Goal: Task Accomplishment & Management: Complete application form

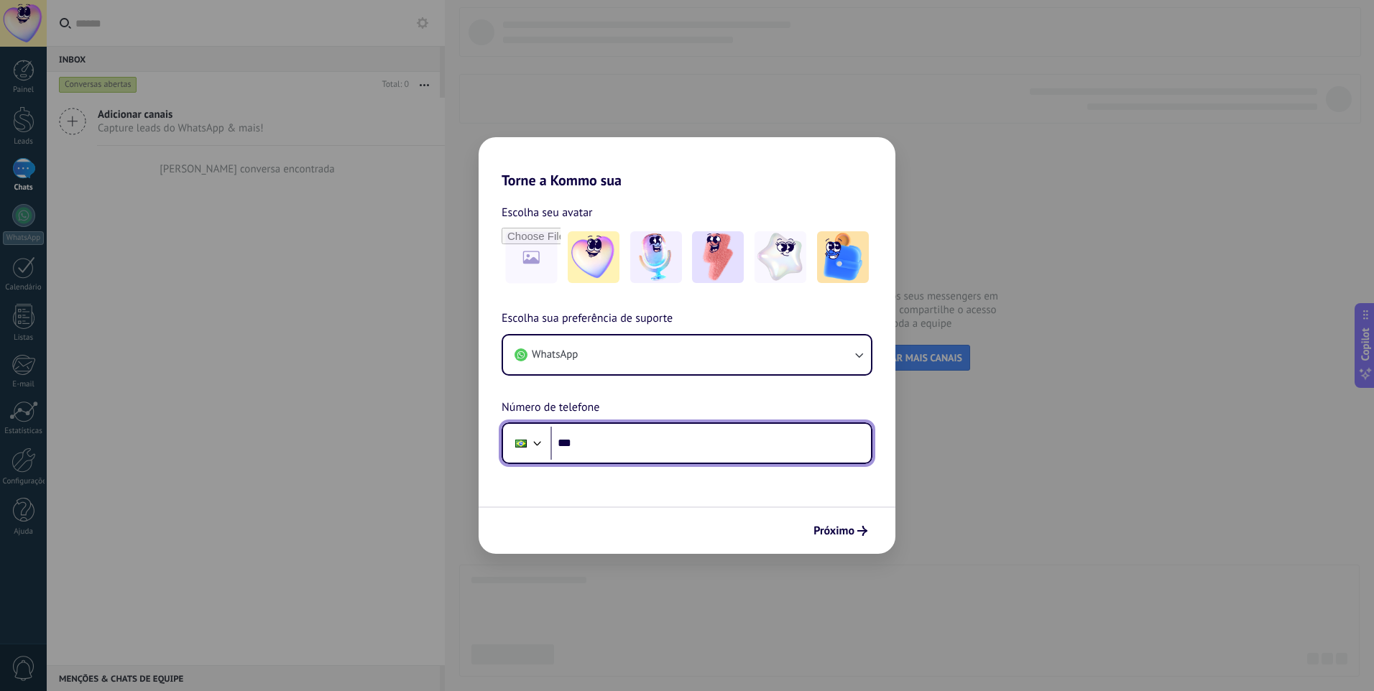
click at [690, 453] on input "***" at bounding box center [710, 443] width 320 height 33
type input "**********"
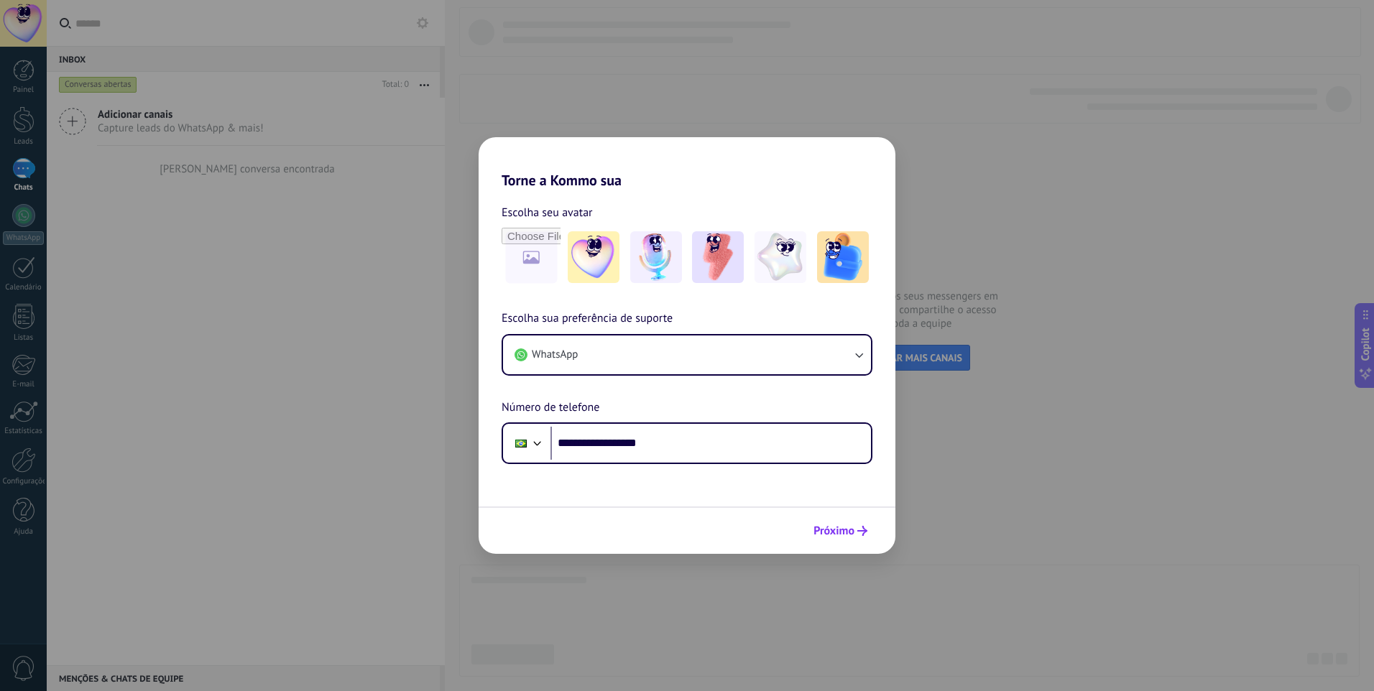
click at [853, 522] on button "Próximo" at bounding box center [840, 531] width 67 height 24
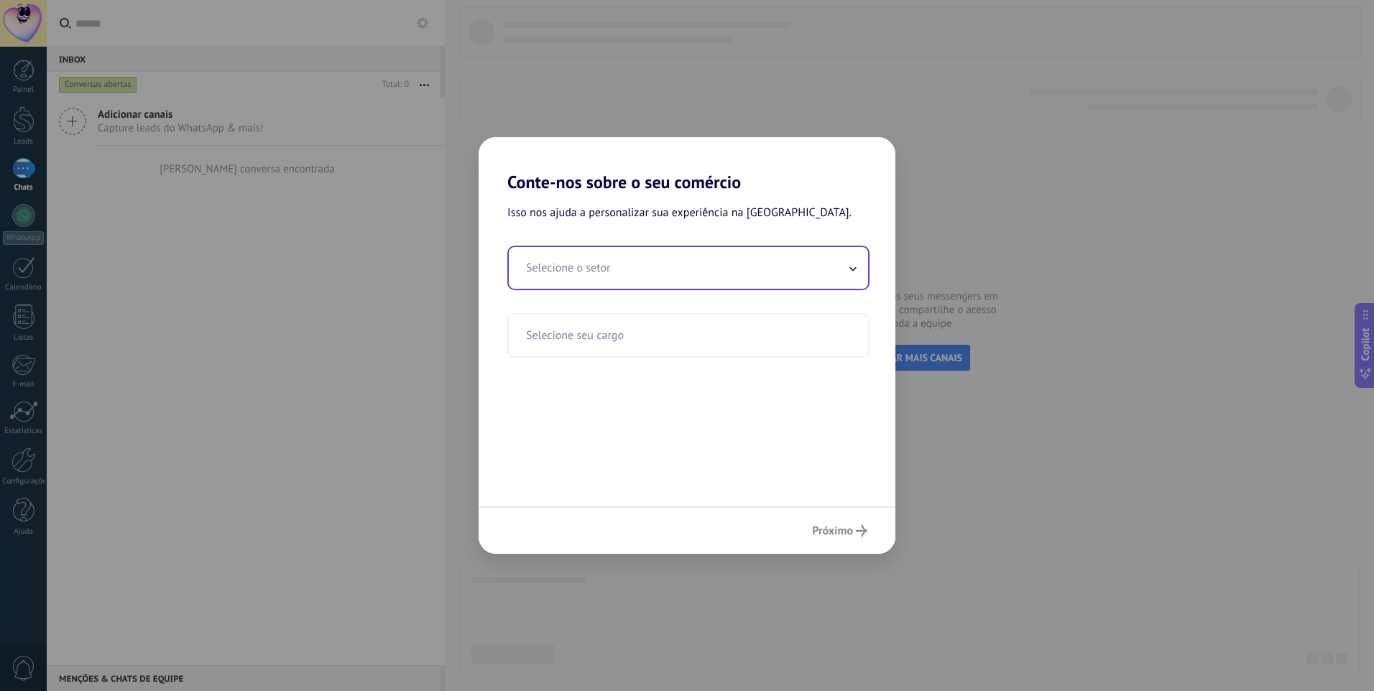
click at [602, 262] on input "text" at bounding box center [688, 268] width 359 height 42
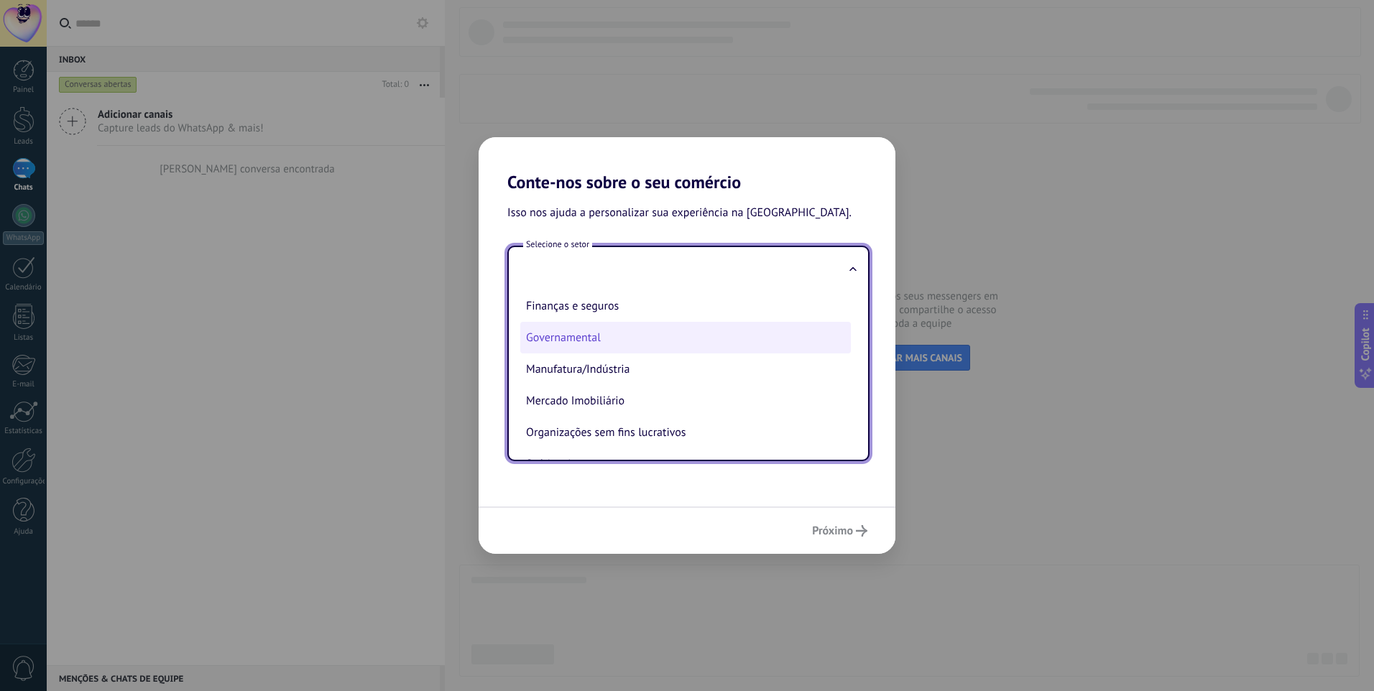
scroll to position [72, 0]
click at [633, 338] on li "Finanças e seguros" at bounding box center [685, 331] width 330 height 32
type input "**********"
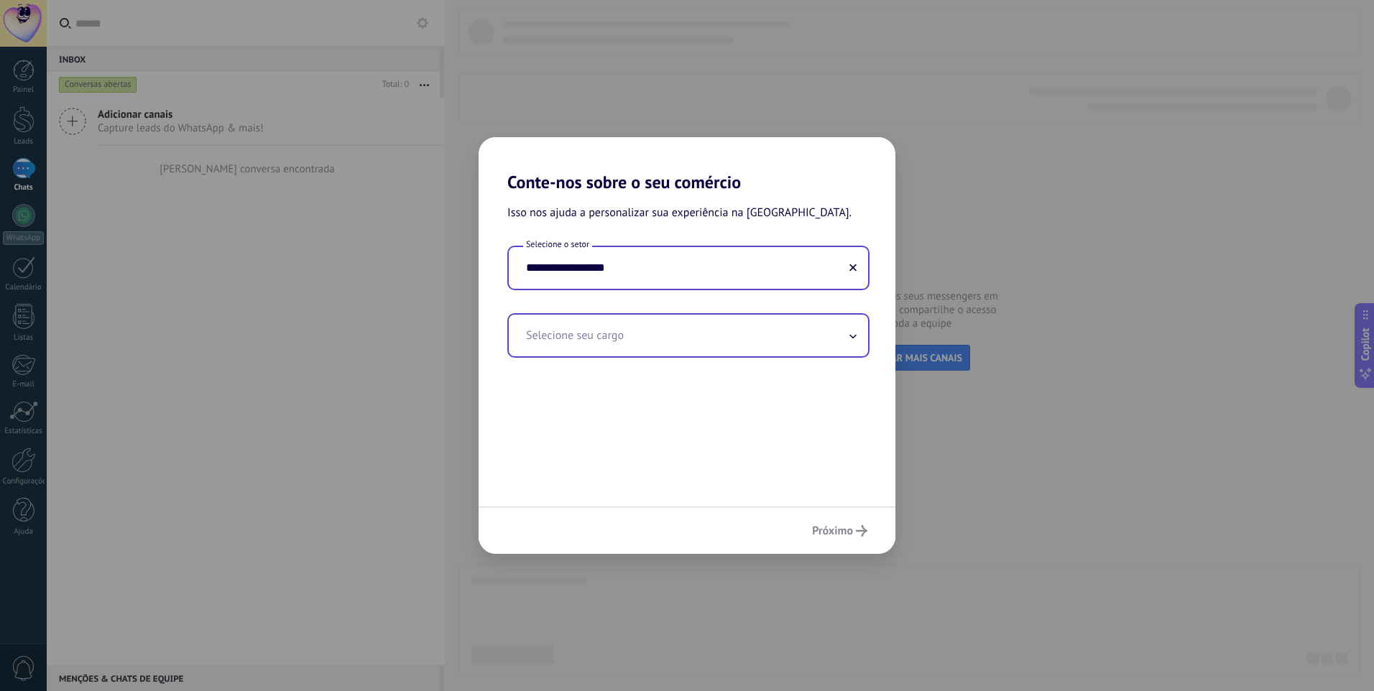
click at [672, 343] on input "text" at bounding box center [688, 336] width 359 height 42
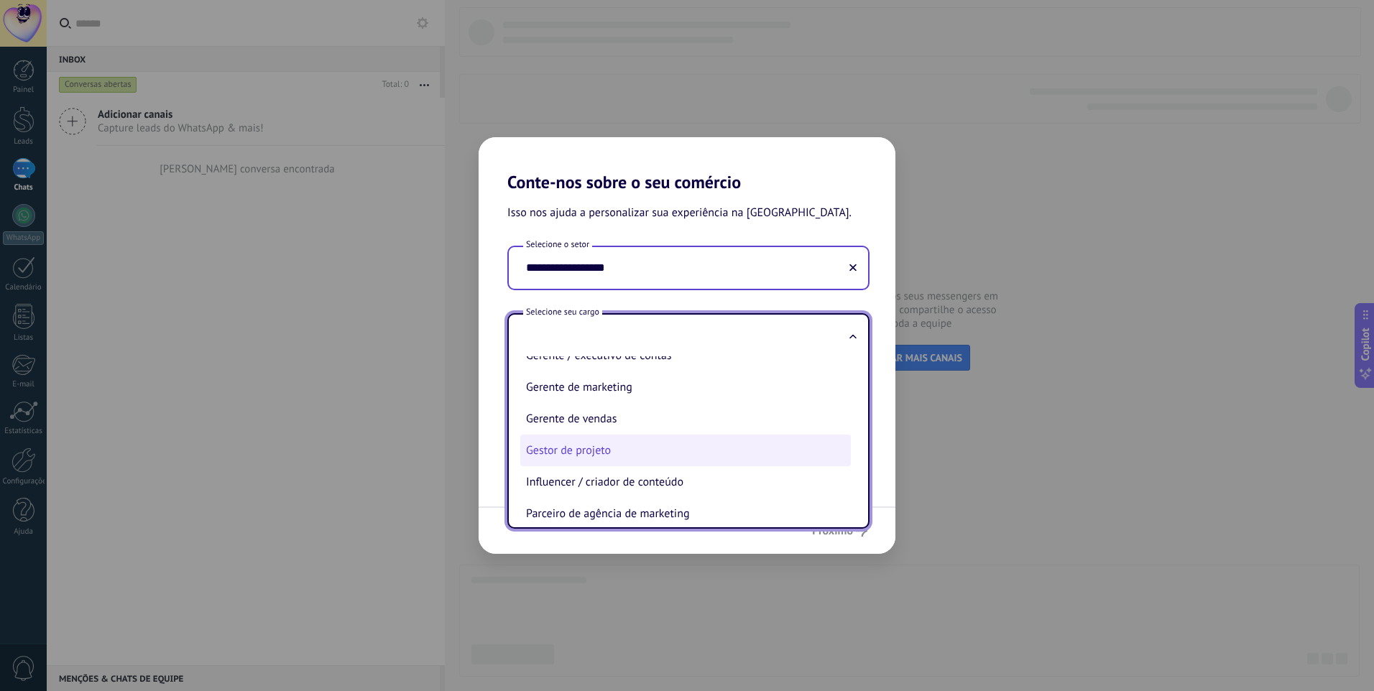
scroll to position [412, 0]
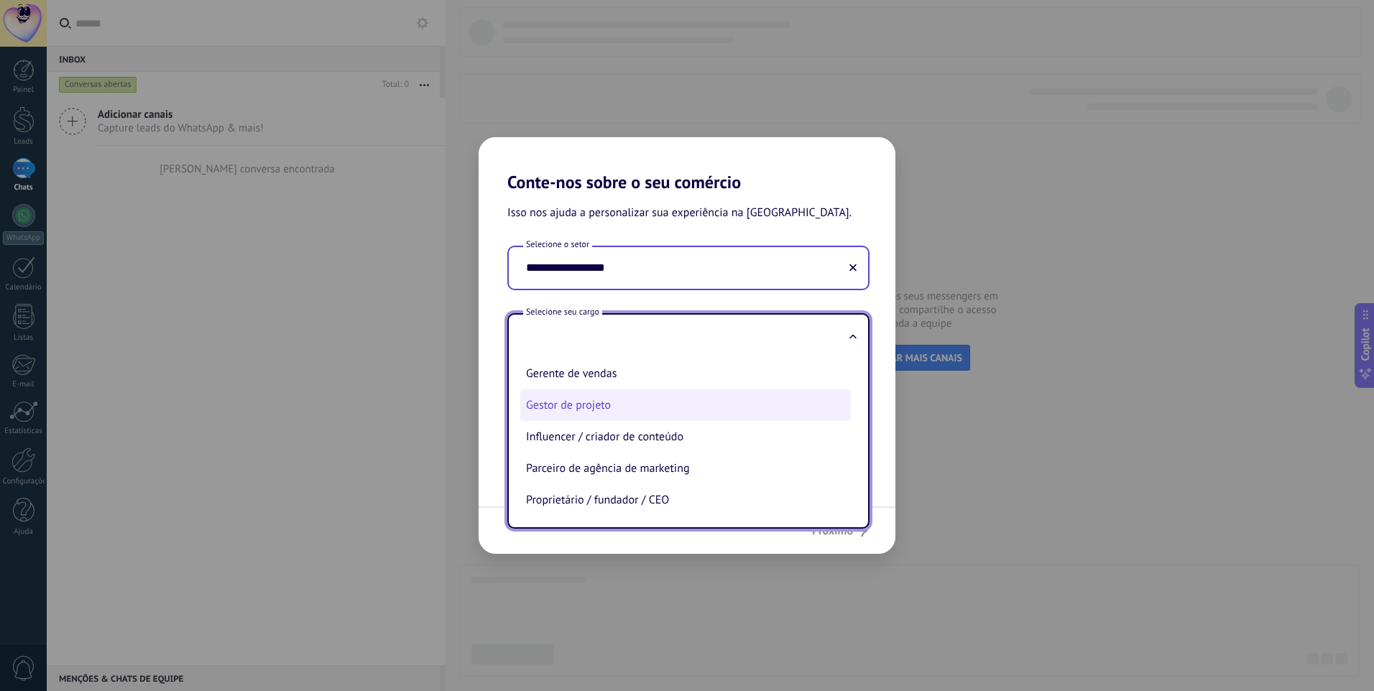
click at [634, 408] on li "Gestor de projeto" at bounding box center [685, 405] width 330 height 32
type input "**********"
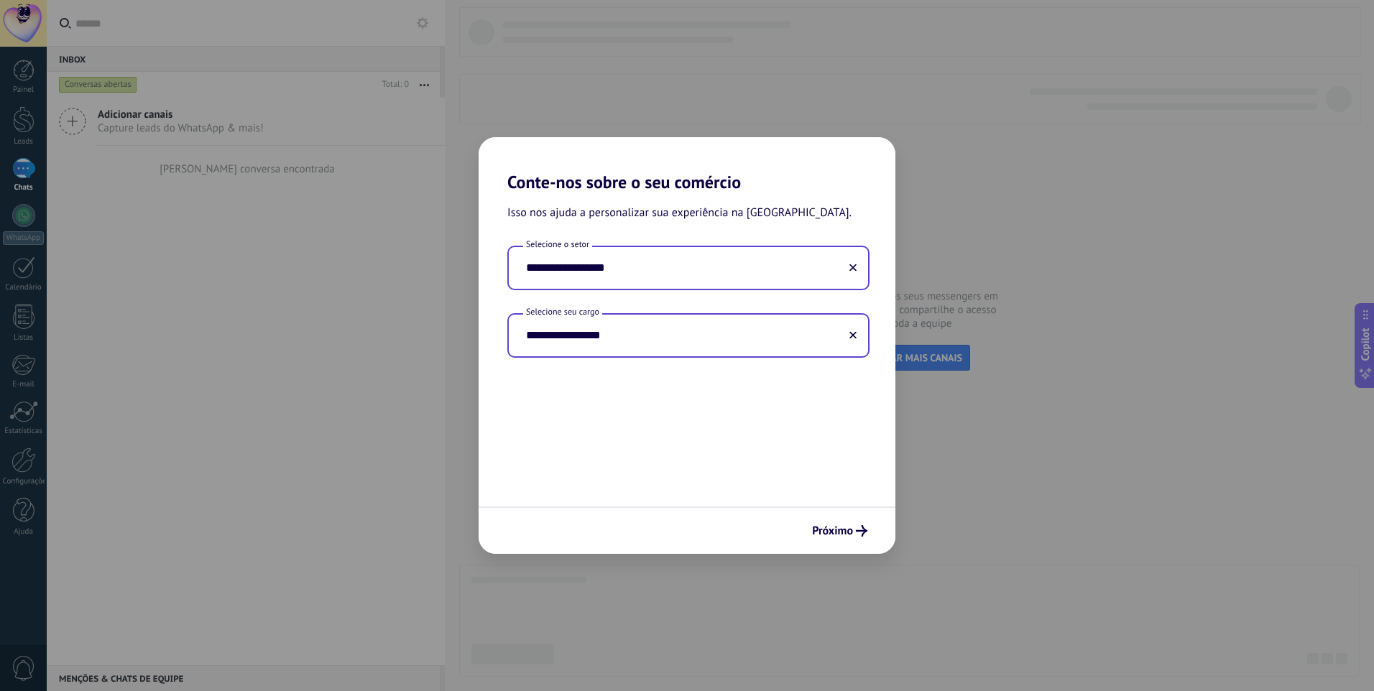
click at [674, 349] on input "**********" at bounding box center [688, 336] width 359 height 42
click at [851, 341] on button at bounding box center [852, 335] width 7 height 14
click at [577, 346] on input "text" at bounding box center [688, 336] width 359 height 42
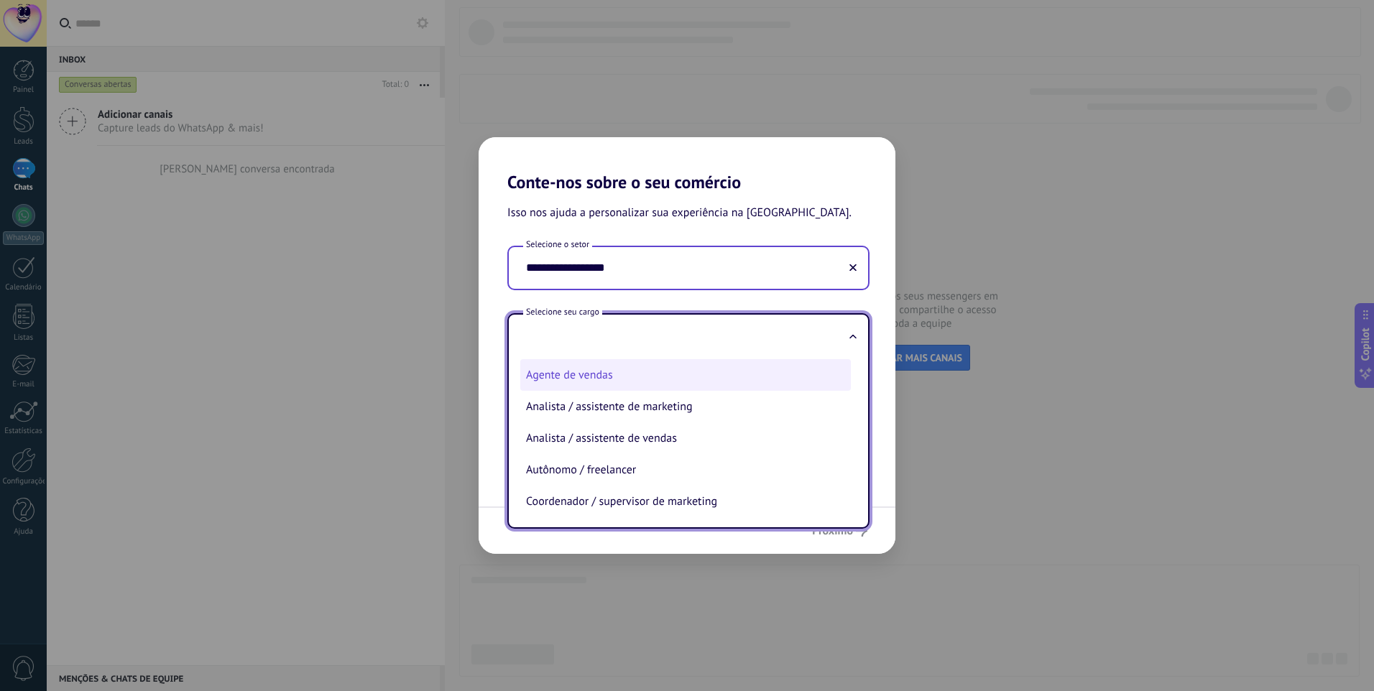
click at [588, 377] on li "Agente de vendas" at bounding box center [685, 375] width 330 height 32
type input "**********"
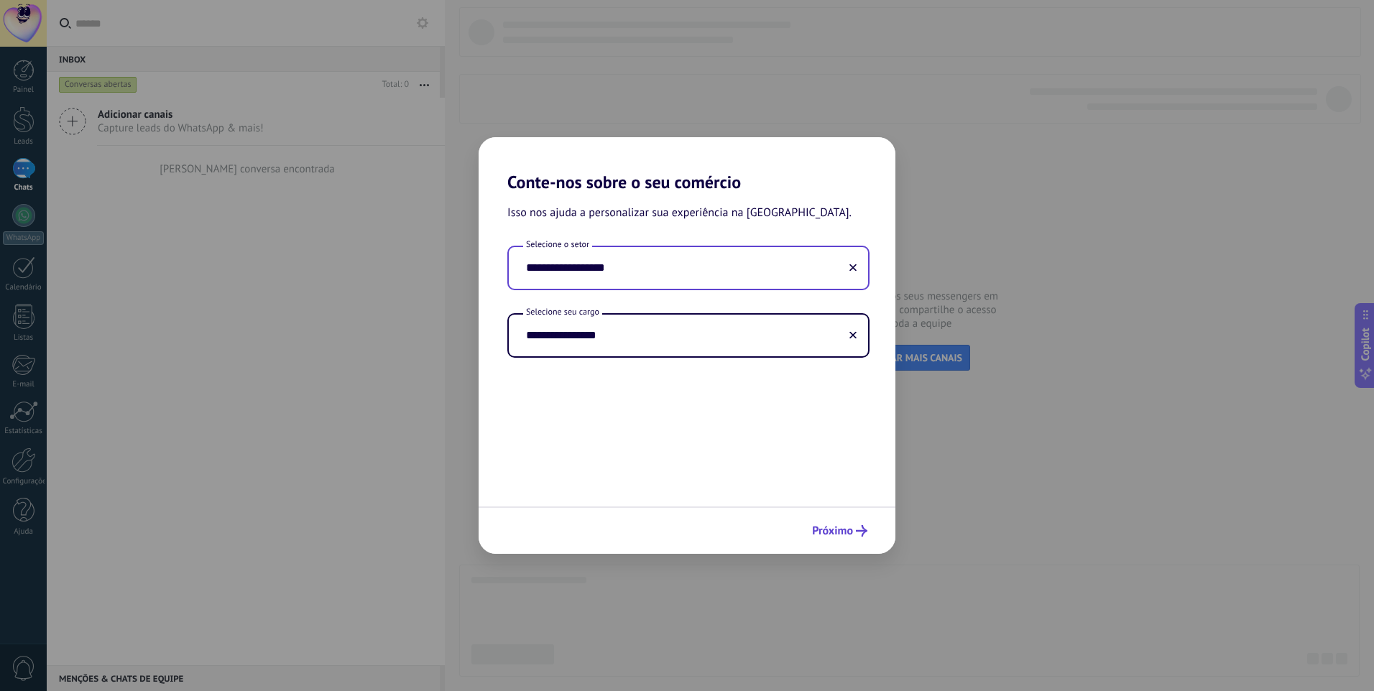
click at [833, 534] on span "Próximo" at bounding box center [832, 531] width 41 height 10
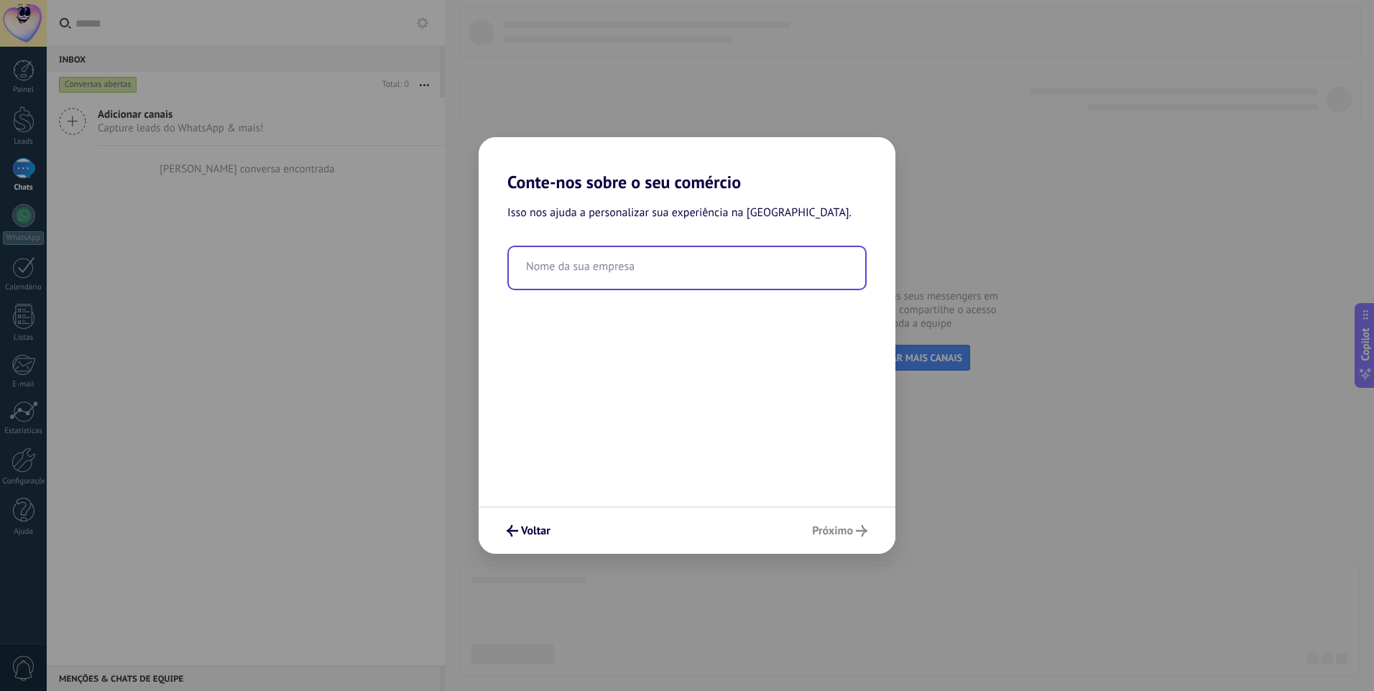
click at [598, 272] on input "text" at bounding box center [687, 268] width 356 height 42
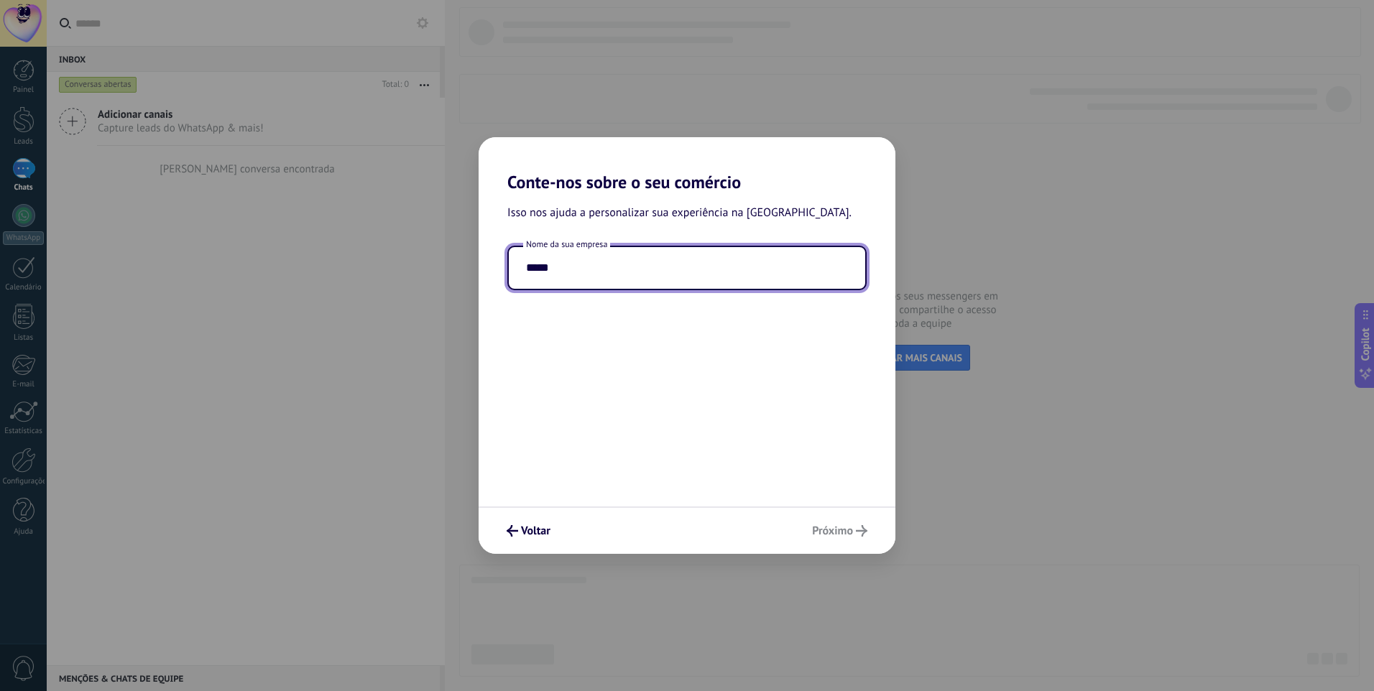
type input "*****"
click at [601, 414] on div "Isso nos ajuda a personalizar sua experiência na [GEOGRAPHIC_DATA]. Nome da sua…" at bounding box center [686, 350] width 417 height 314
click at [832, 535] on span "Próximo" at bounding box center [832, 531] width 41 height 10
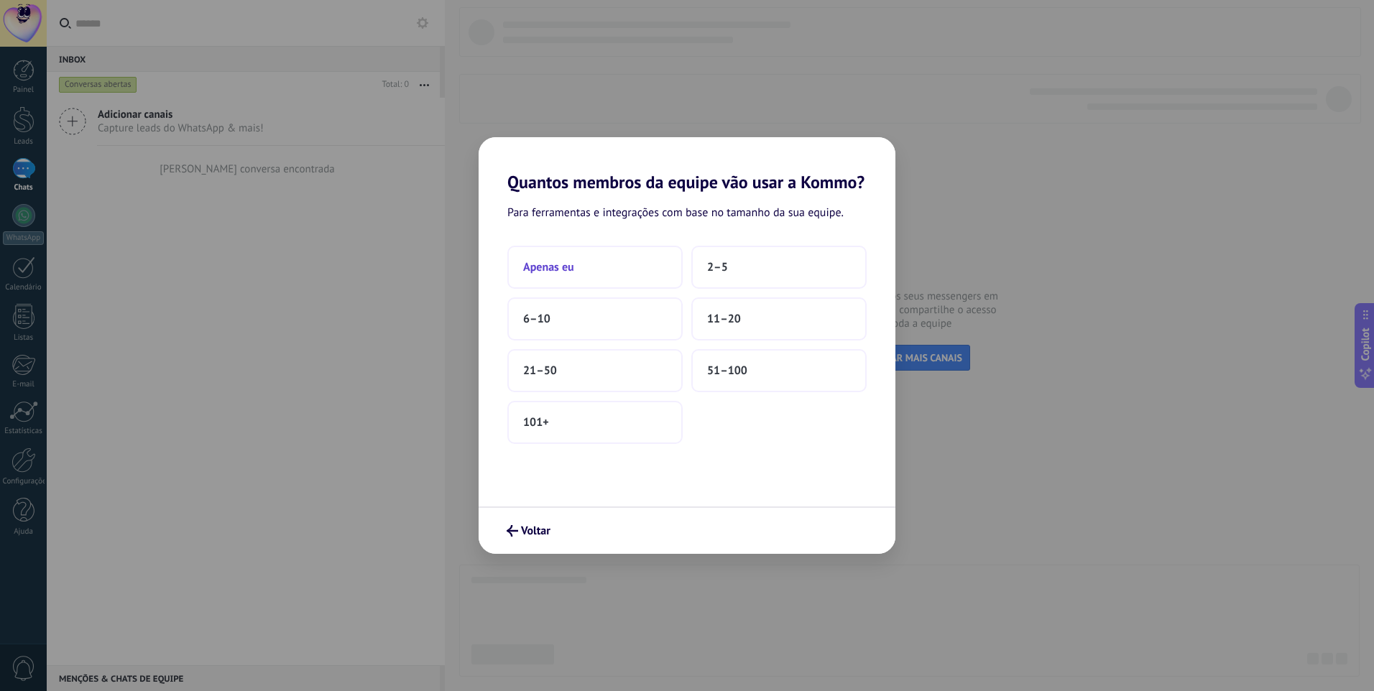
click at [549, 275] on button "Apenas eu" at bounding box center [594, 267] width 175 height 43
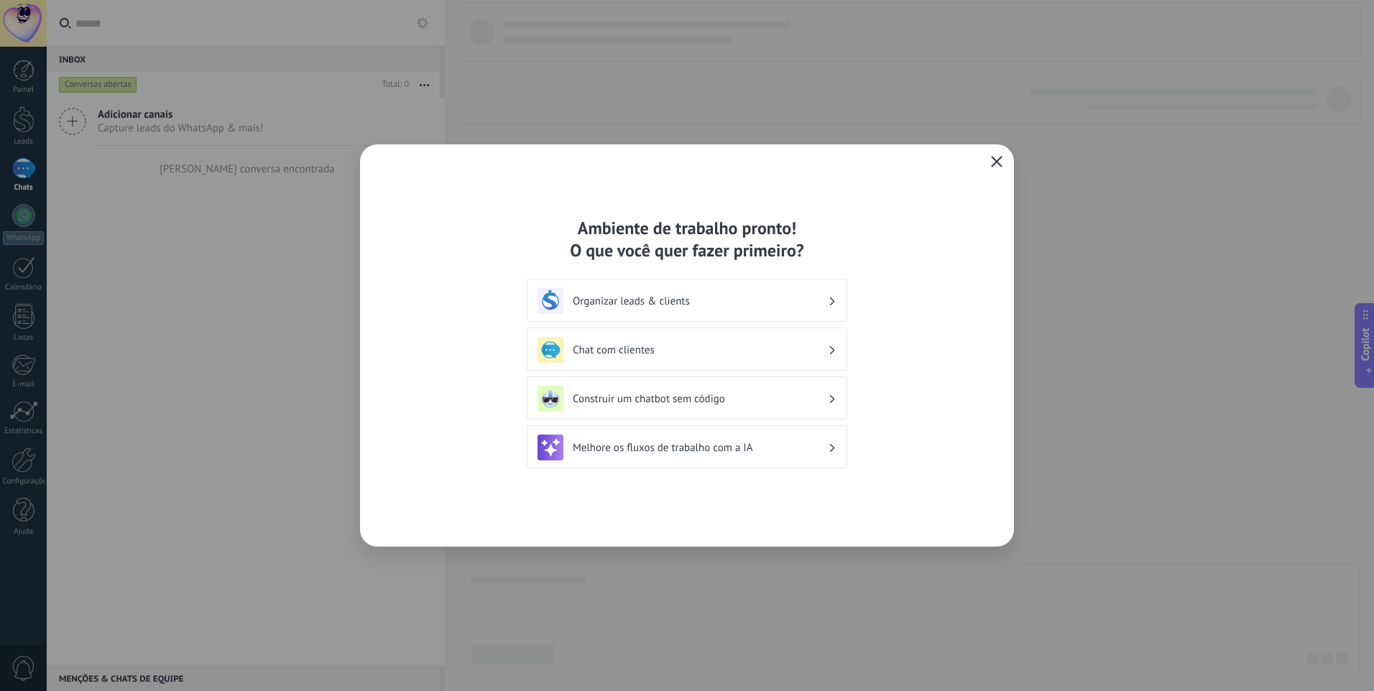
click at [998, 165] on icon "button" at bounding box center [996, 161] width 11 height 11
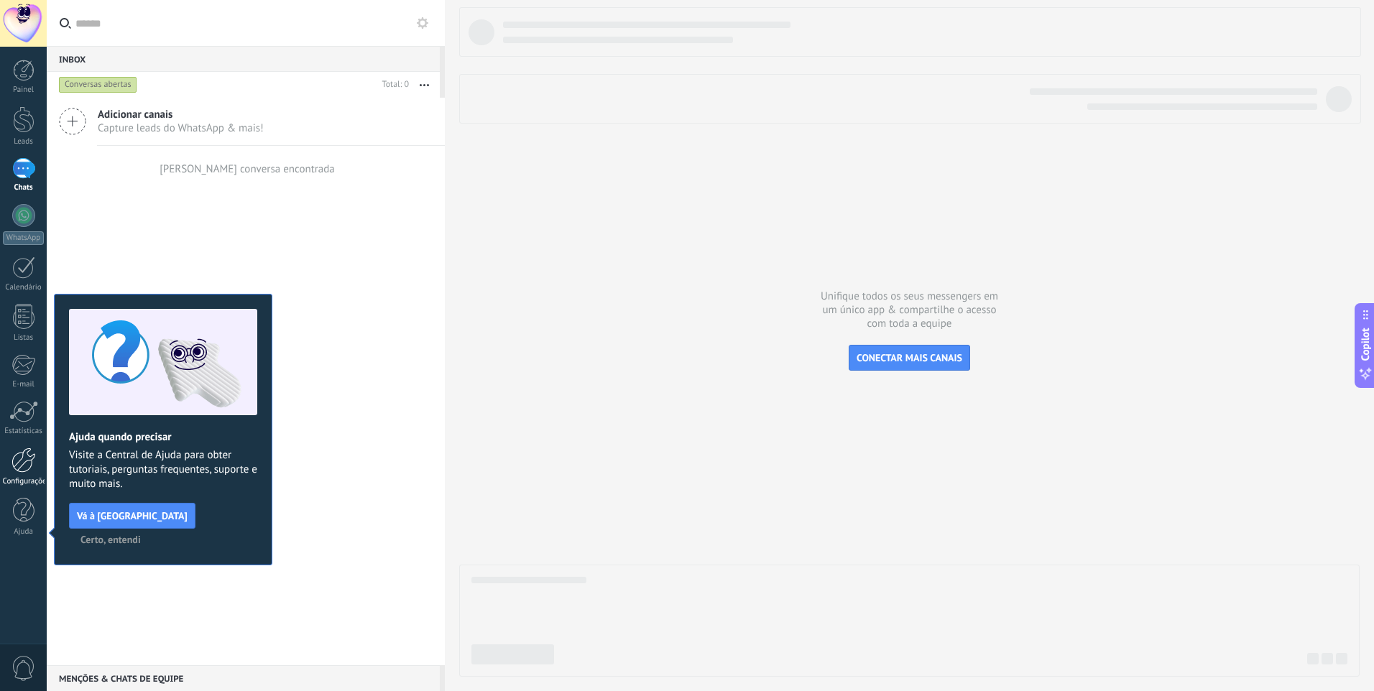
click at [25, 474] on link "Configurações" at bounding box center [23, 467] width 47 height 39
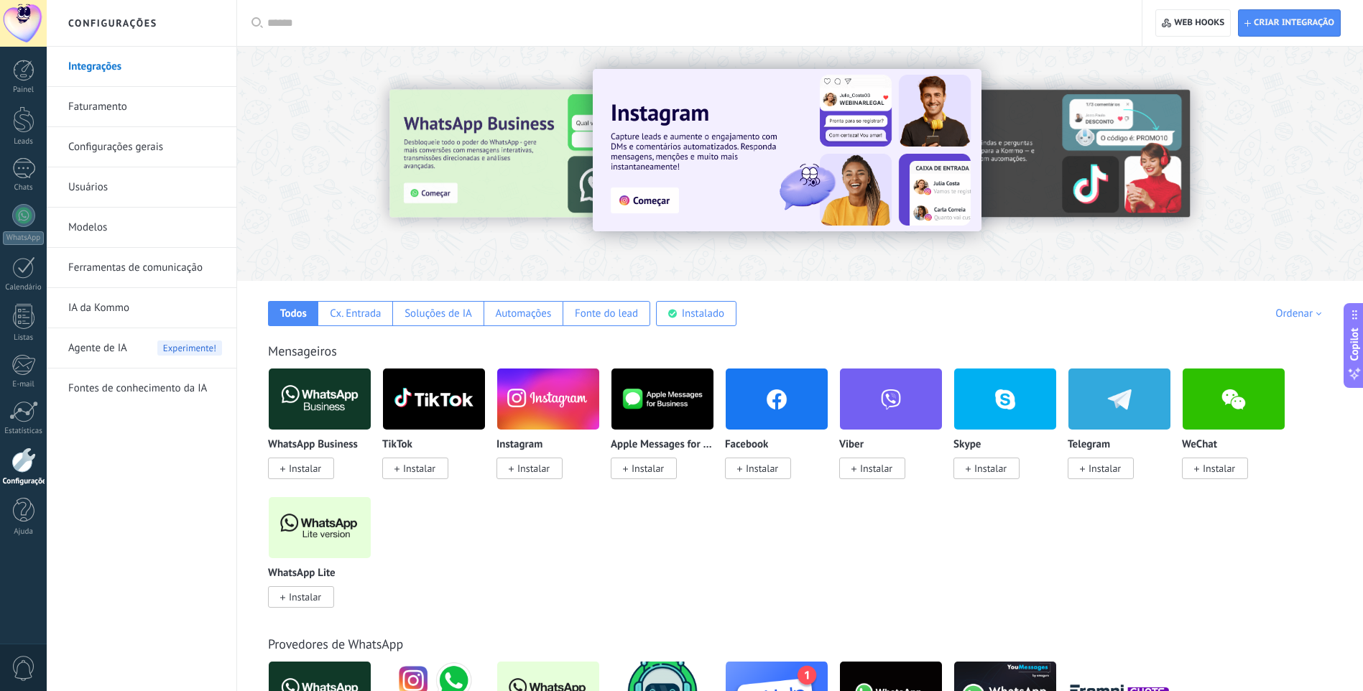
click at [1090, 469] on span "Instalar" at bounding box center [1104, 468] width 32 height 13
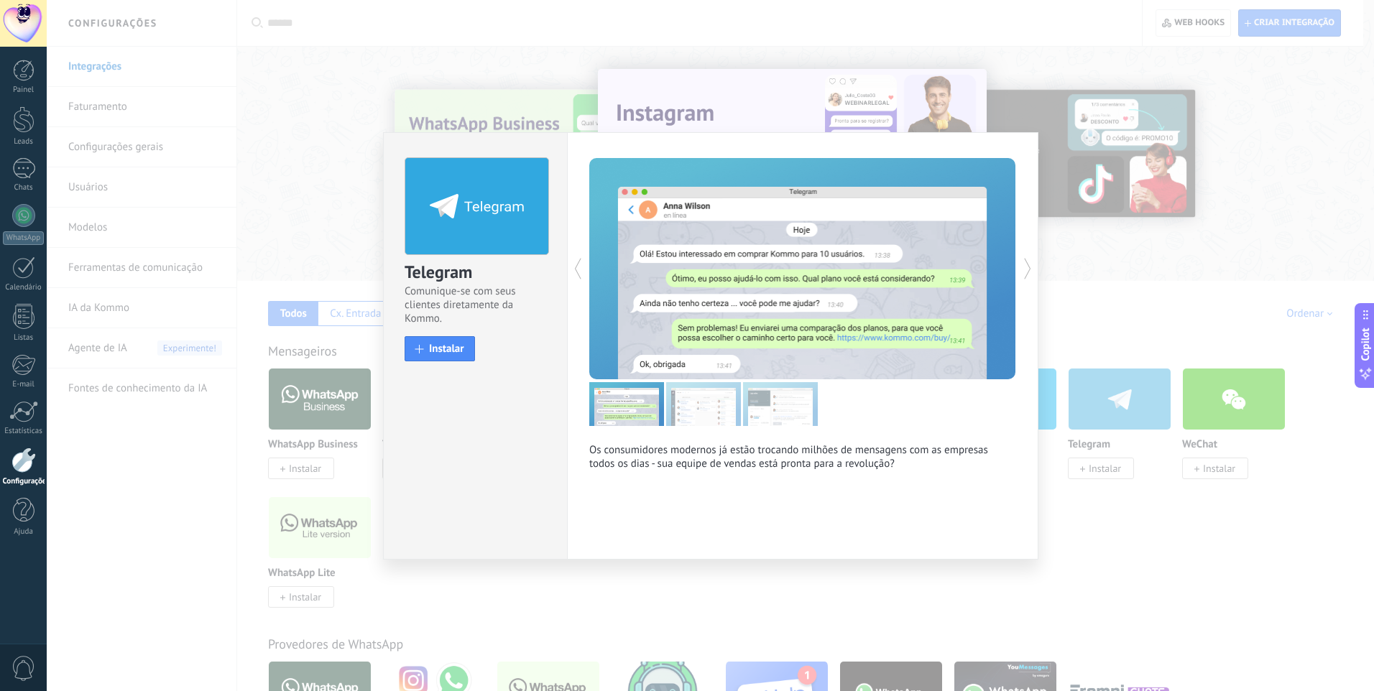
click at [462, 362] on div "Telegram Comunique-se com seus clientes diretamente da Kommo. install Instalar" at bounding box center [475, 253] width 183 height 240
click at [461, 356] on button "Instalar" at bounding box center [439, 348] width 70 height 25
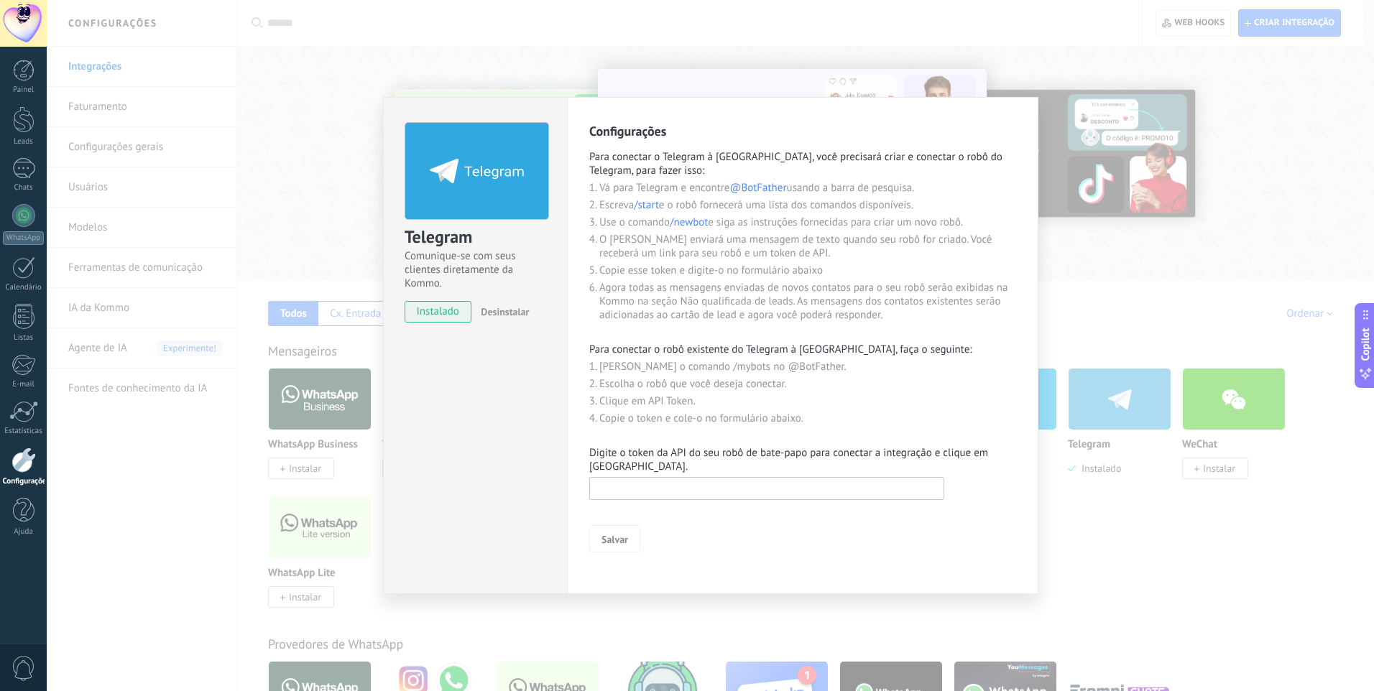
click at [703, 492] on input "text" at bounding box center [766, 488] width 355 height 23
click at [641, 489] on input "text" at bounding box center [766, 488] width 355 height 23
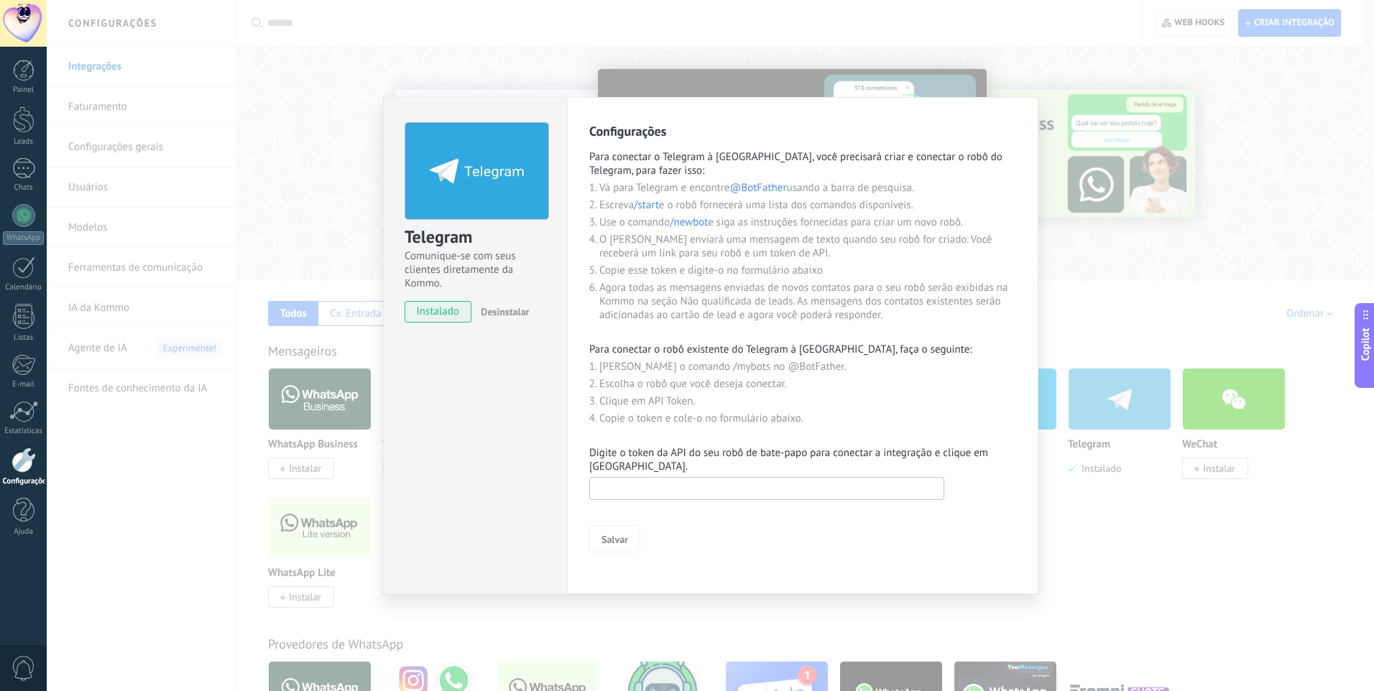
click at [700, 491] on input "text" at bounding box center [766, 488] width 355 height 23
paste input "**********"
type input "**********"
click at [642, 538] on div "Salvar" at bounding box center [802, 538] width 427 height 27
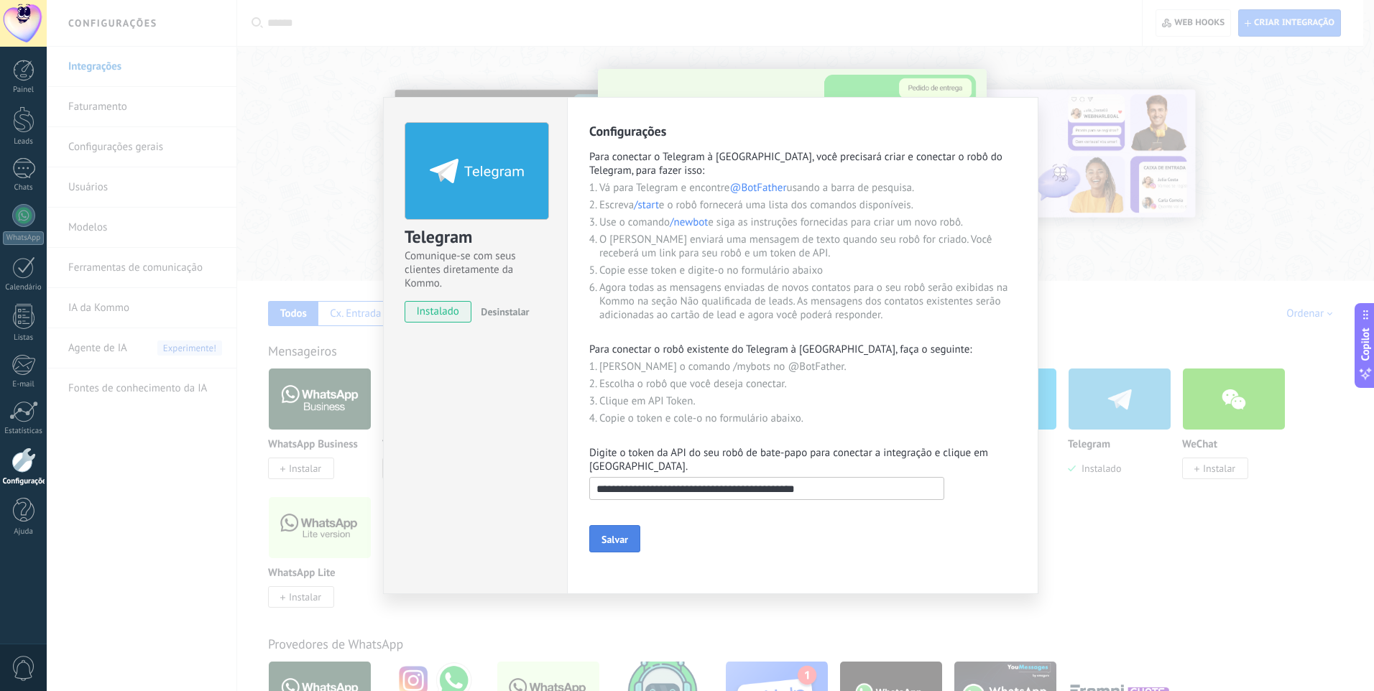
click at [616, 538] on span "Salvar" at bounding box center [614, 540] width 27 height 10
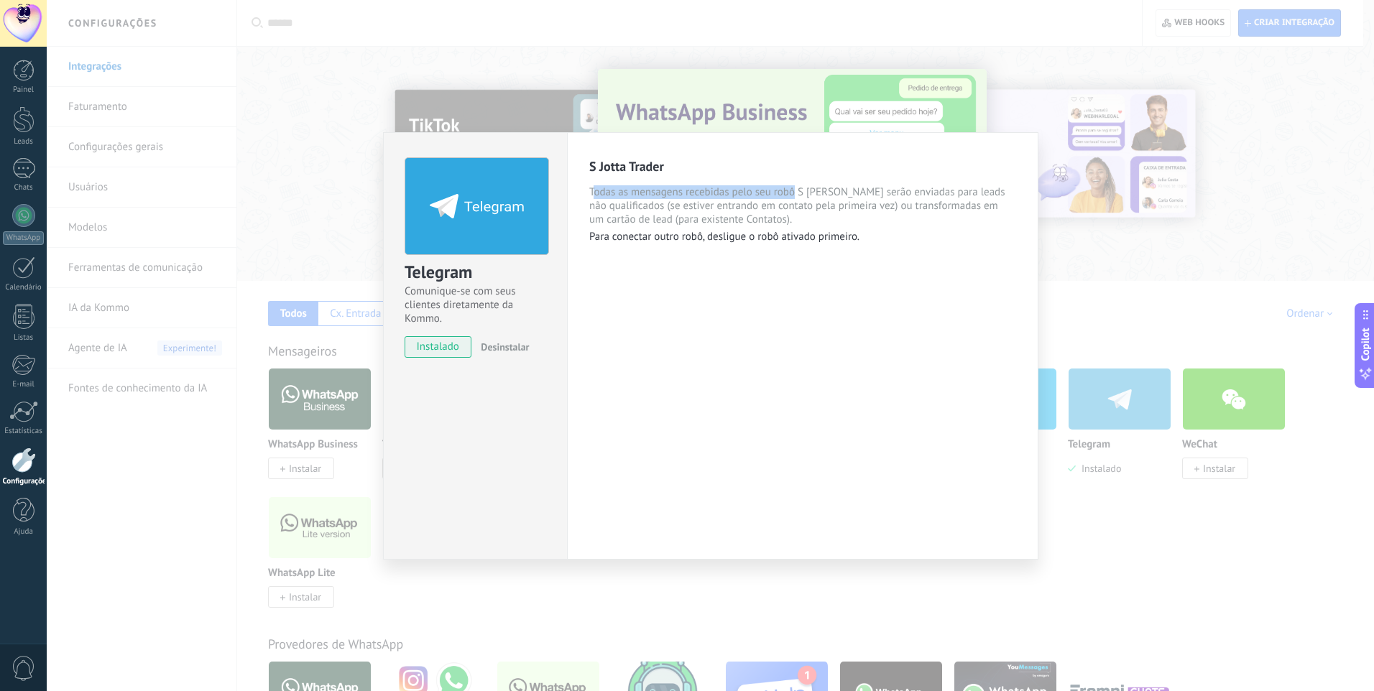
drag, startPoint x: 616, startPoint y: 190, endPoint x: 794, endPoint y: 188, distance: 178.2
click at [794, 188] on span "Todas as mensagens recebidas pelo seu robô S [PERSON_NAME] serão enviadas para …" at bounding box center [802, 205] width 427 height 41
drag, startPoint x: 794, startPoint y: 188, endPoint x: 737, endPoint y: 35, distance: 162.5
click at [737, 35] on div "Telegram Comunique-se com seus clientes diretamente da Kommo. instalado Desinst…" at bounding box center [710, 345] width 1327 height 691
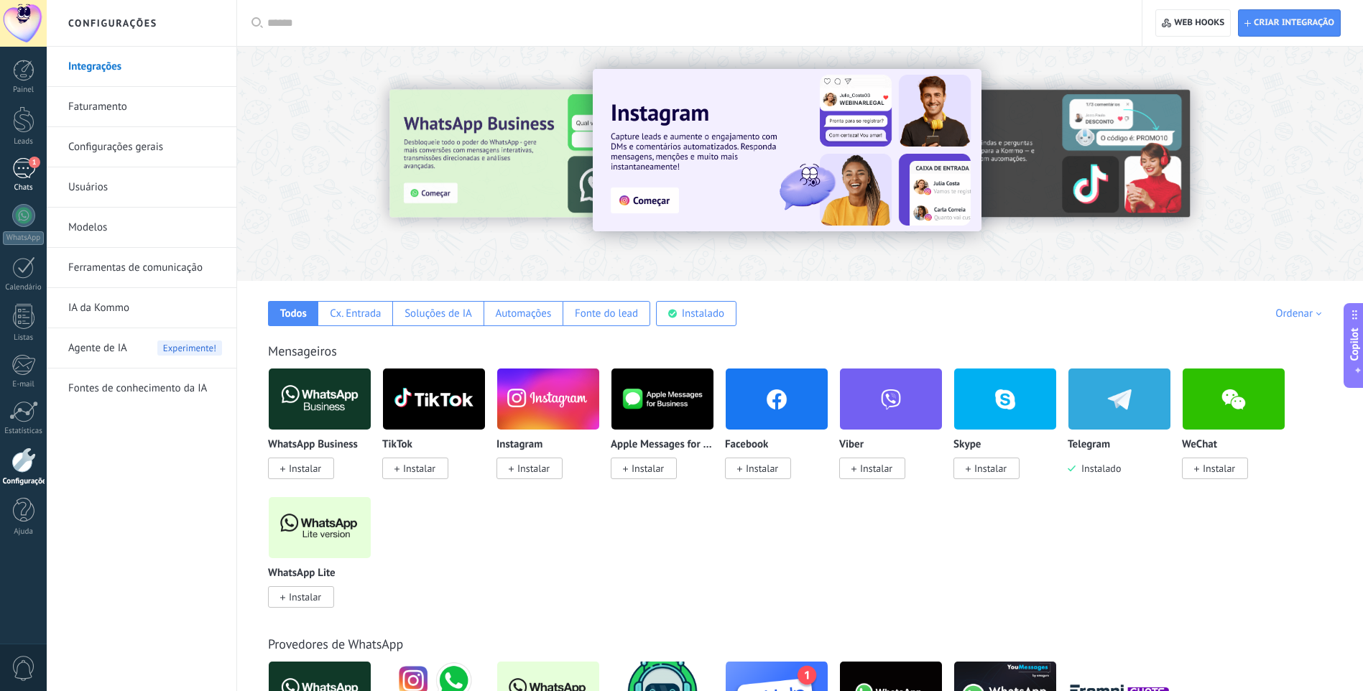
click at [36, 171] on link "1 Chats" at bounding box center [23, 175] width 47 height 34
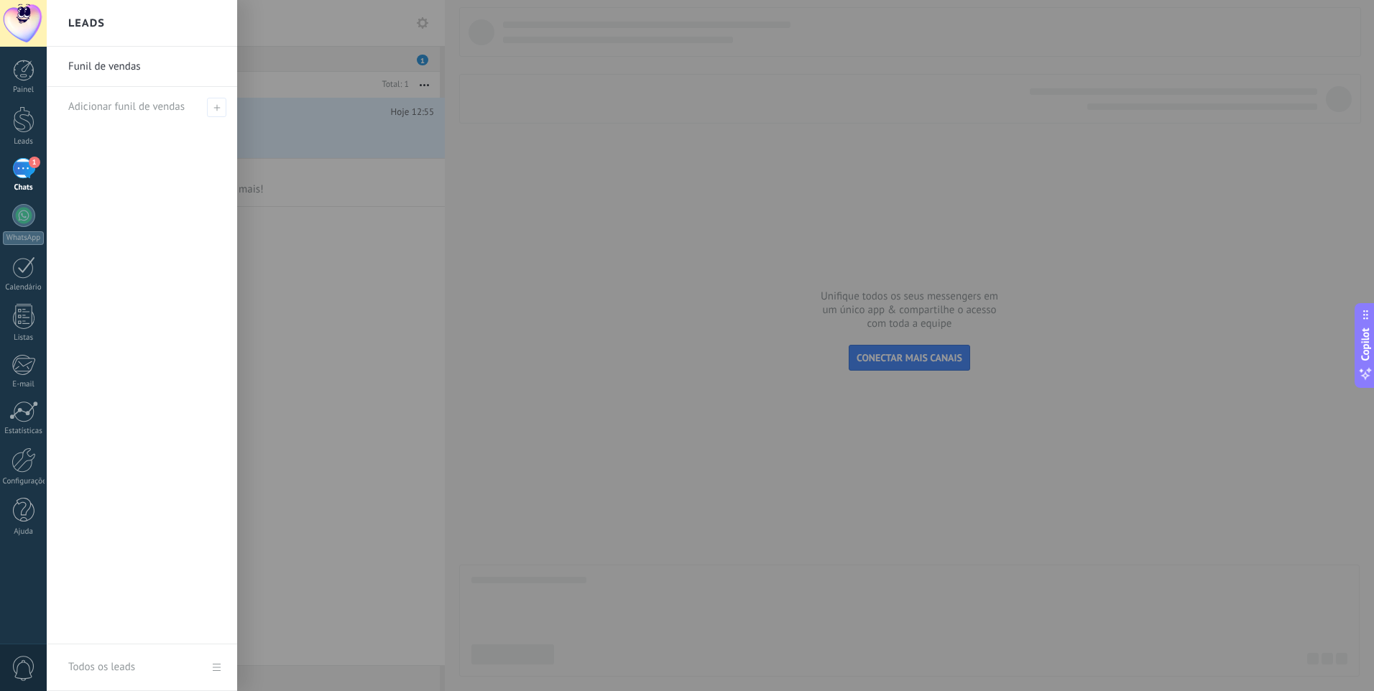
click at [270, 425] on div at bounding box center [734, 345] width 1374 height 691
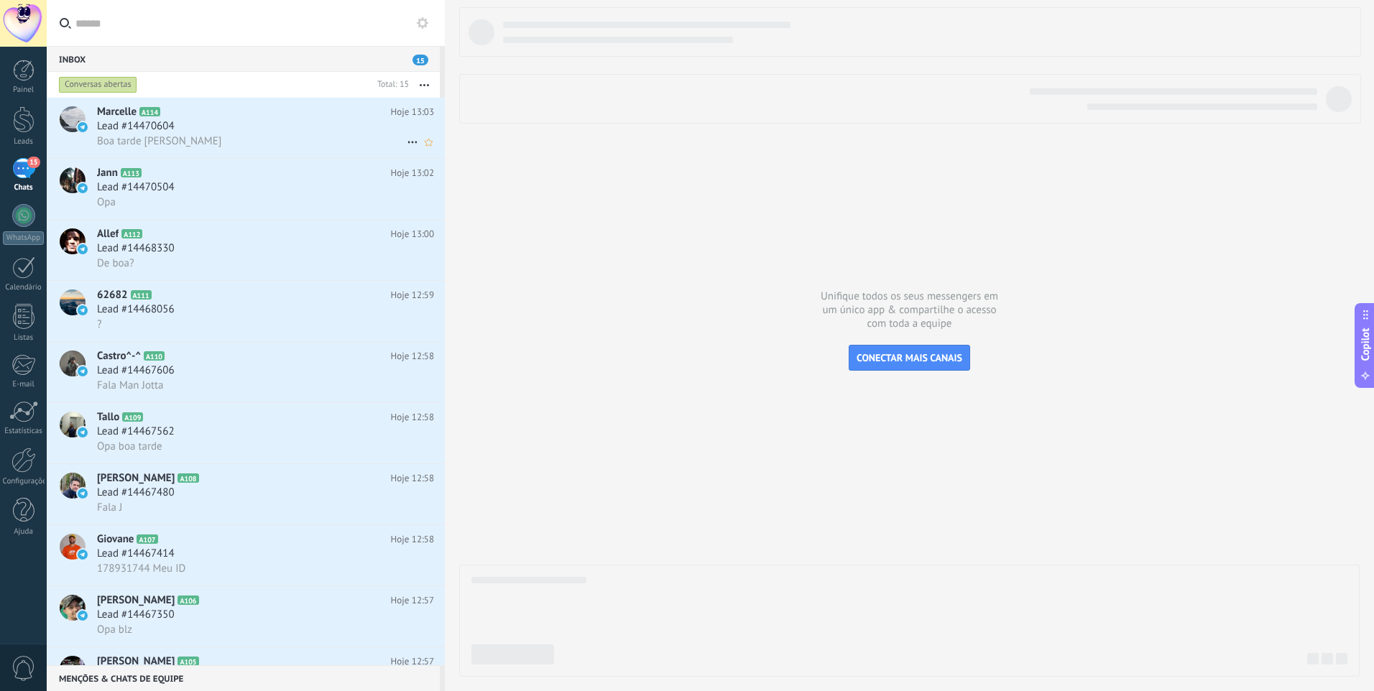
click at [231, 124] on div "Lead #14470604" at bounding box center [265, 126] width 337 height 14
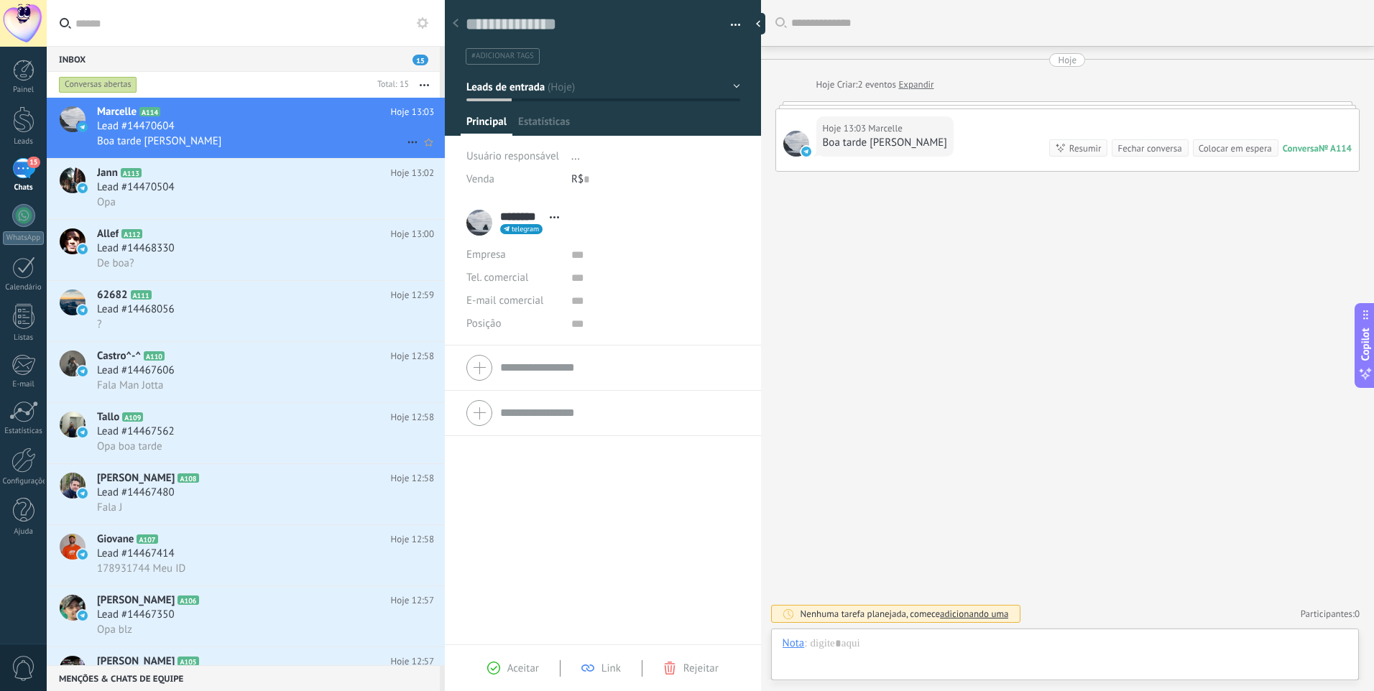
scroll to position [22, 0]
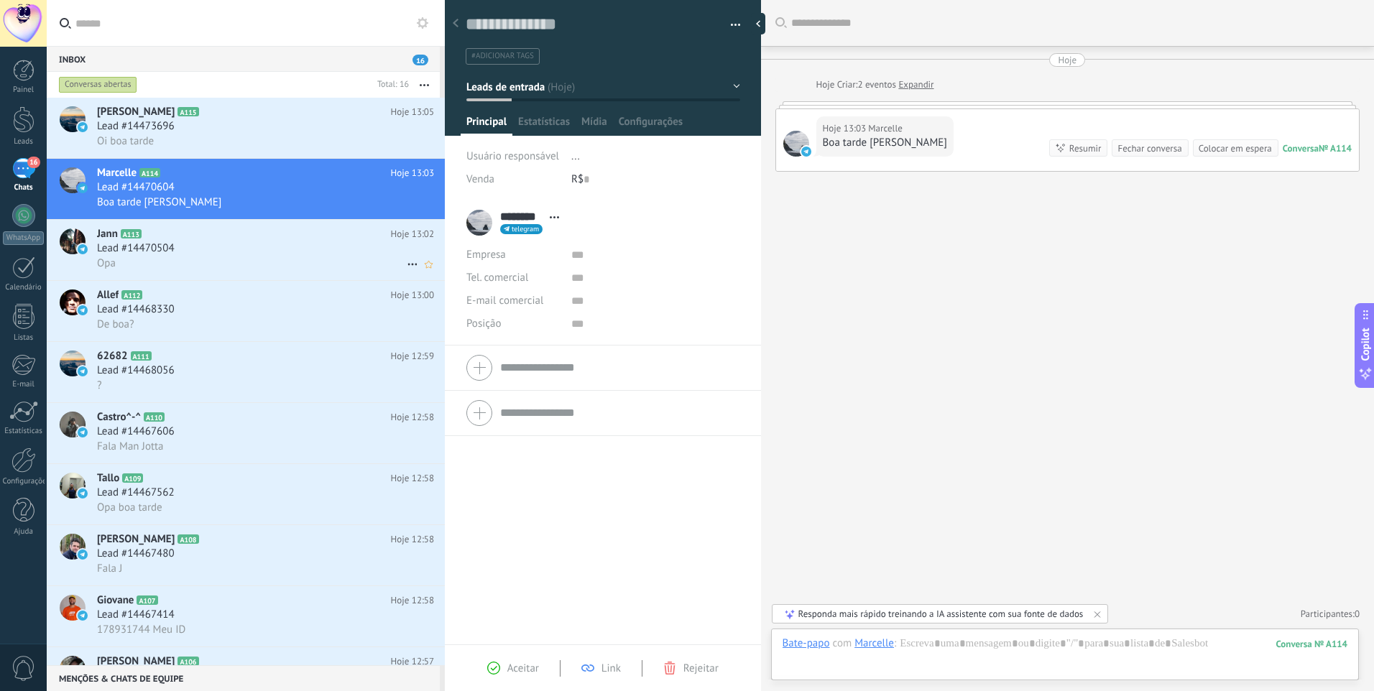
click at [166, 253] on span "Lead #14470504" at bounding box center [136, 248] width 78 height 14
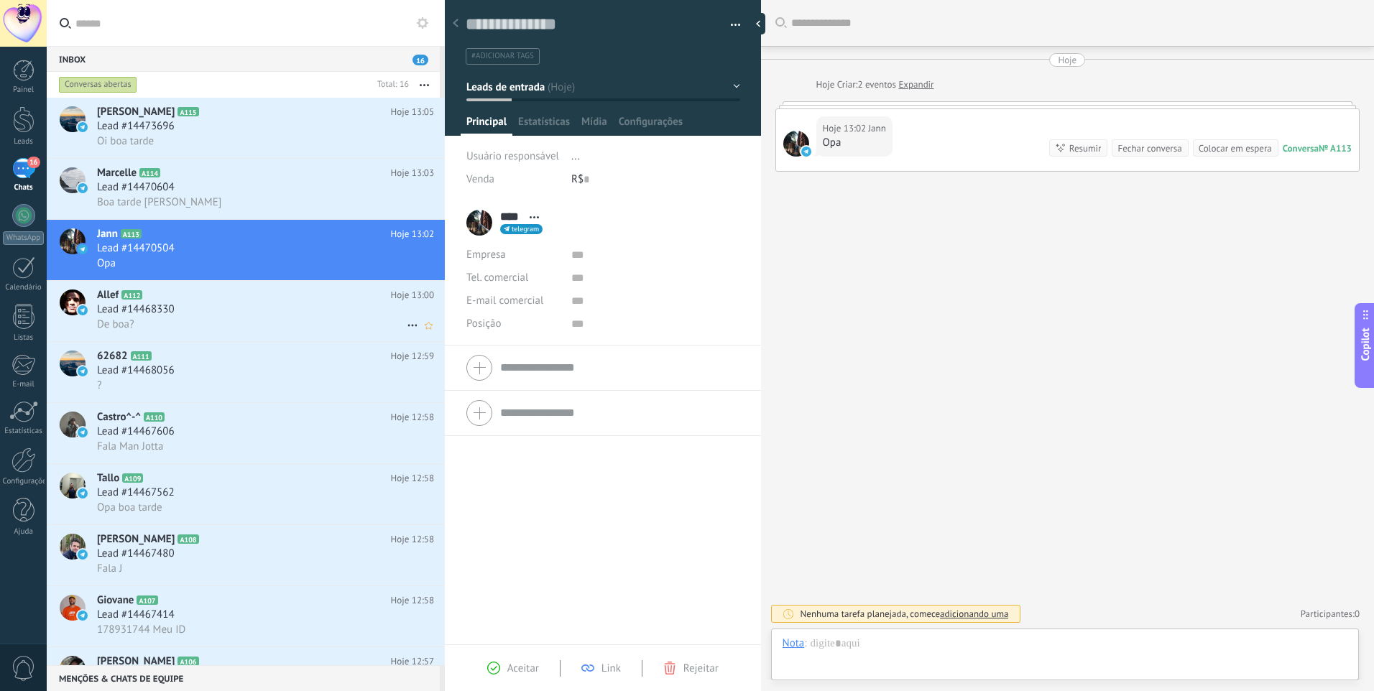
click at [200, 324] on div "De boa?" at bounding box center [265, 324] width 337 height 15
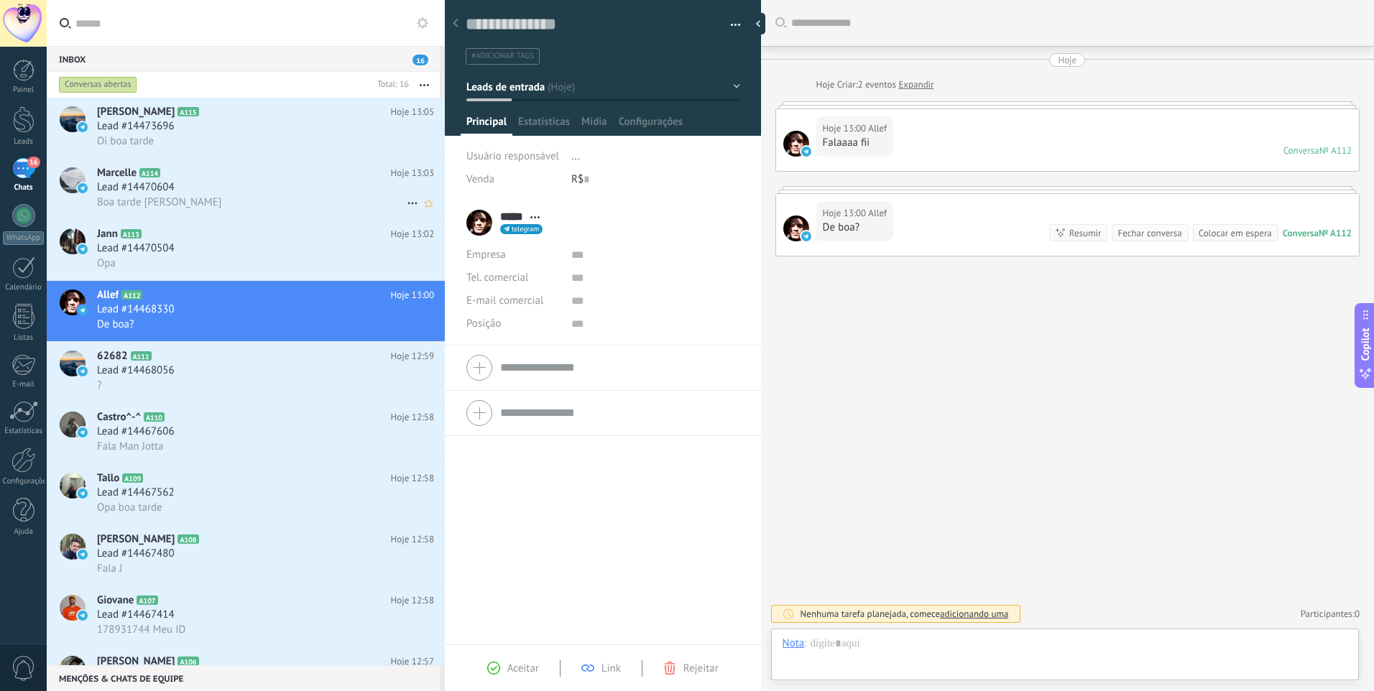
scroll to position [22, 0]
click at [25, 142] on div "Leads" at bounding box center [24, 141] width 42 height 9
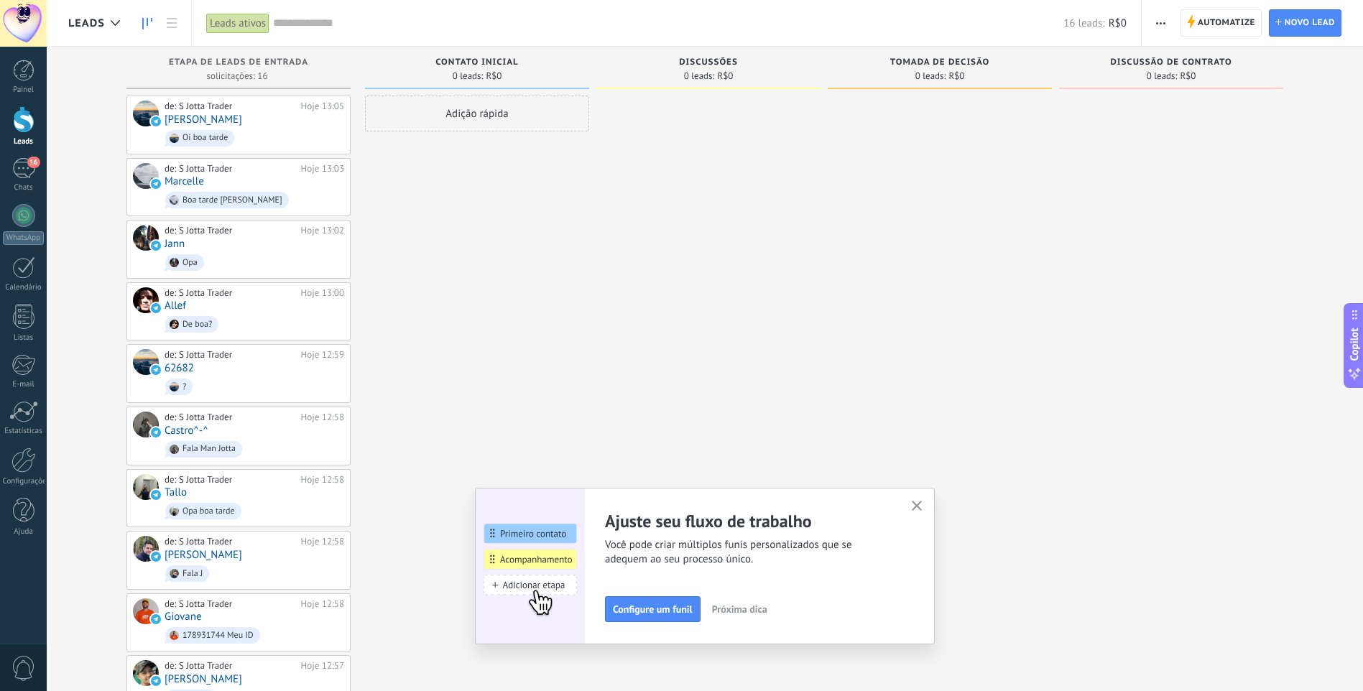
click at [922, 508] on use "button" at bounding box center [917, 506] width 11 height 11
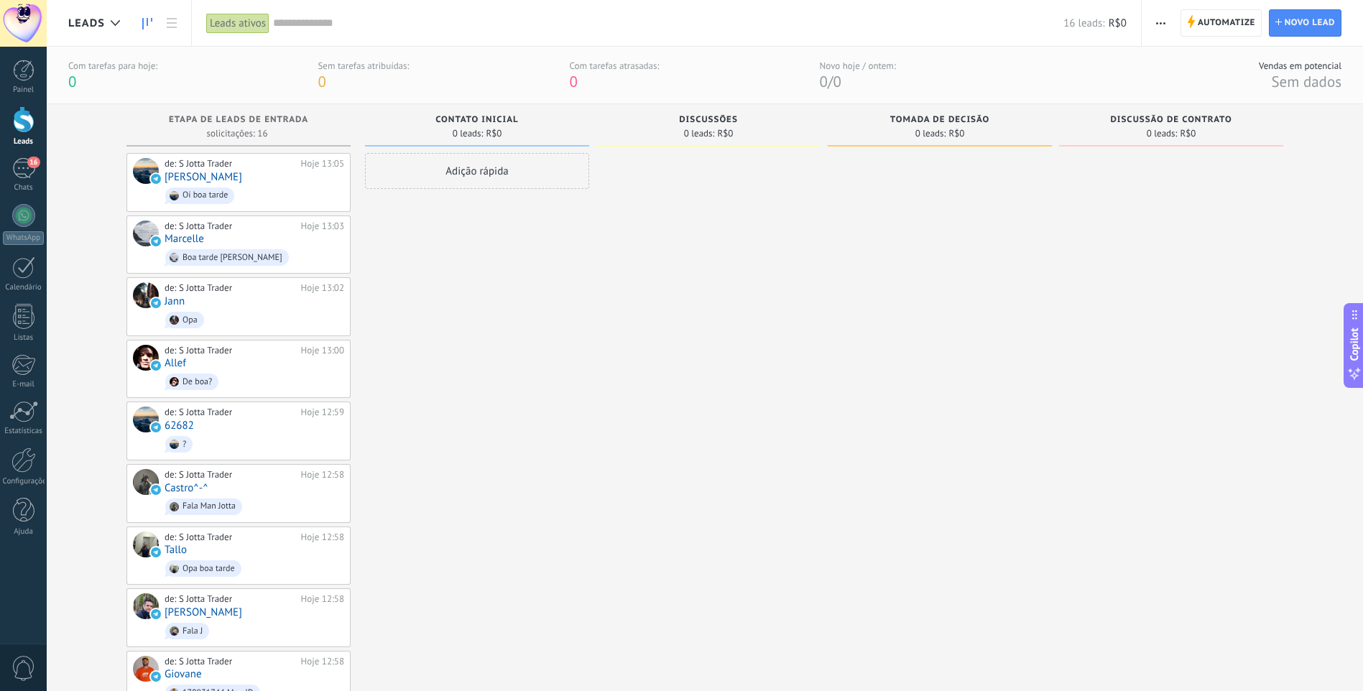
click at [14, 134] on link "Leads" at bounding box center [23, 126] width 47 height 40
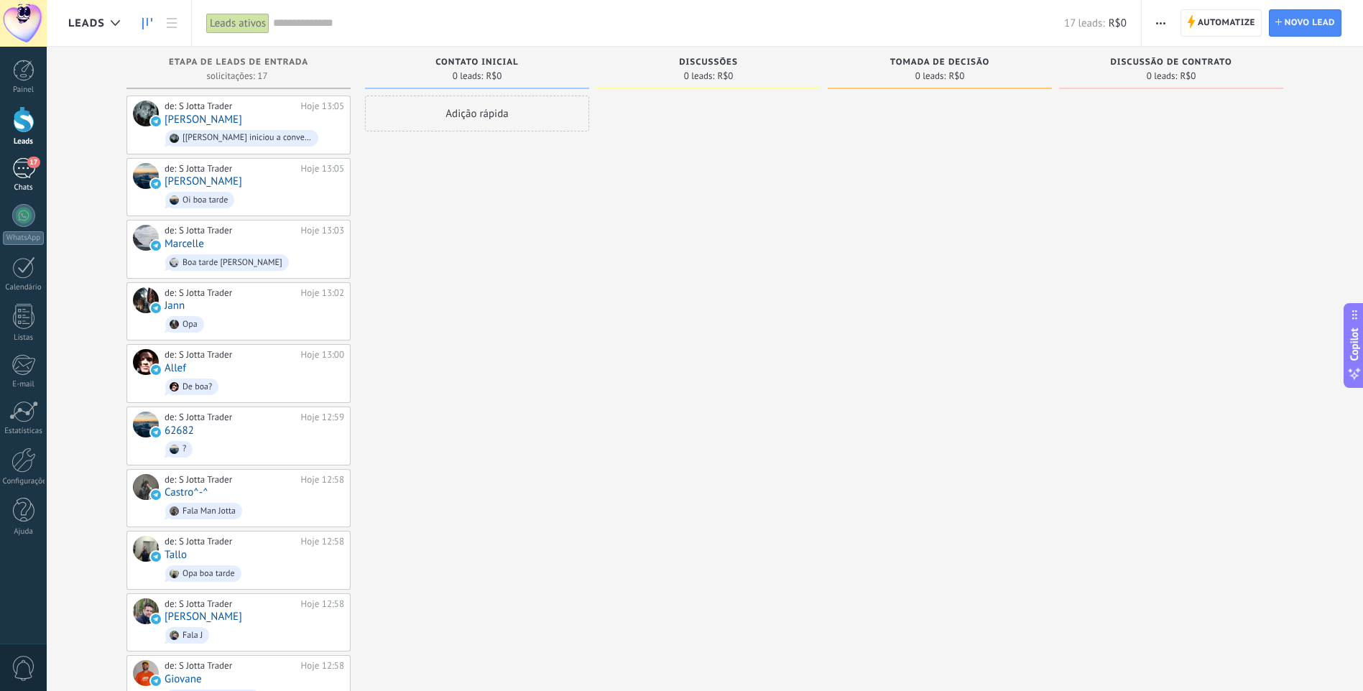
click at [24, 168] on div "17" at bounding box center [23, 168] width 23 height 21
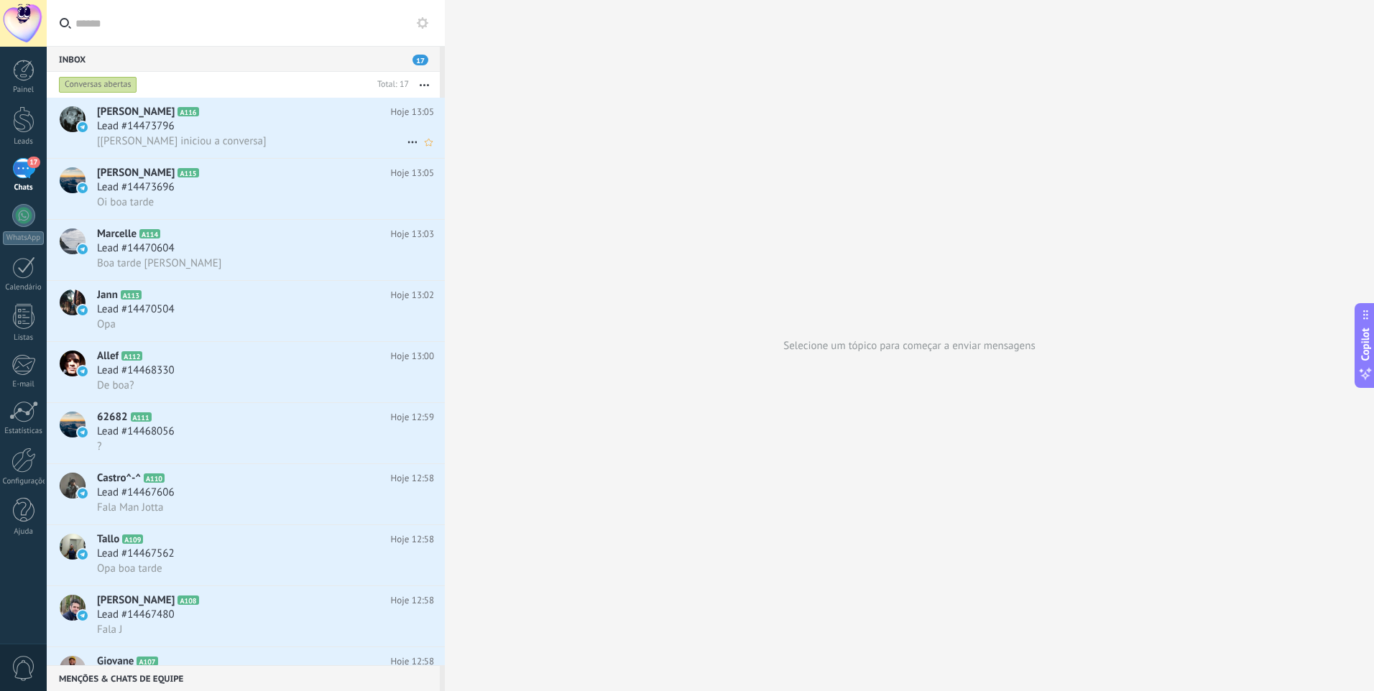
click at [216, 140] on span "[[PERSON_NAME] iniciou a conversa]" at bounding box center [182, 141] width 170 height 14
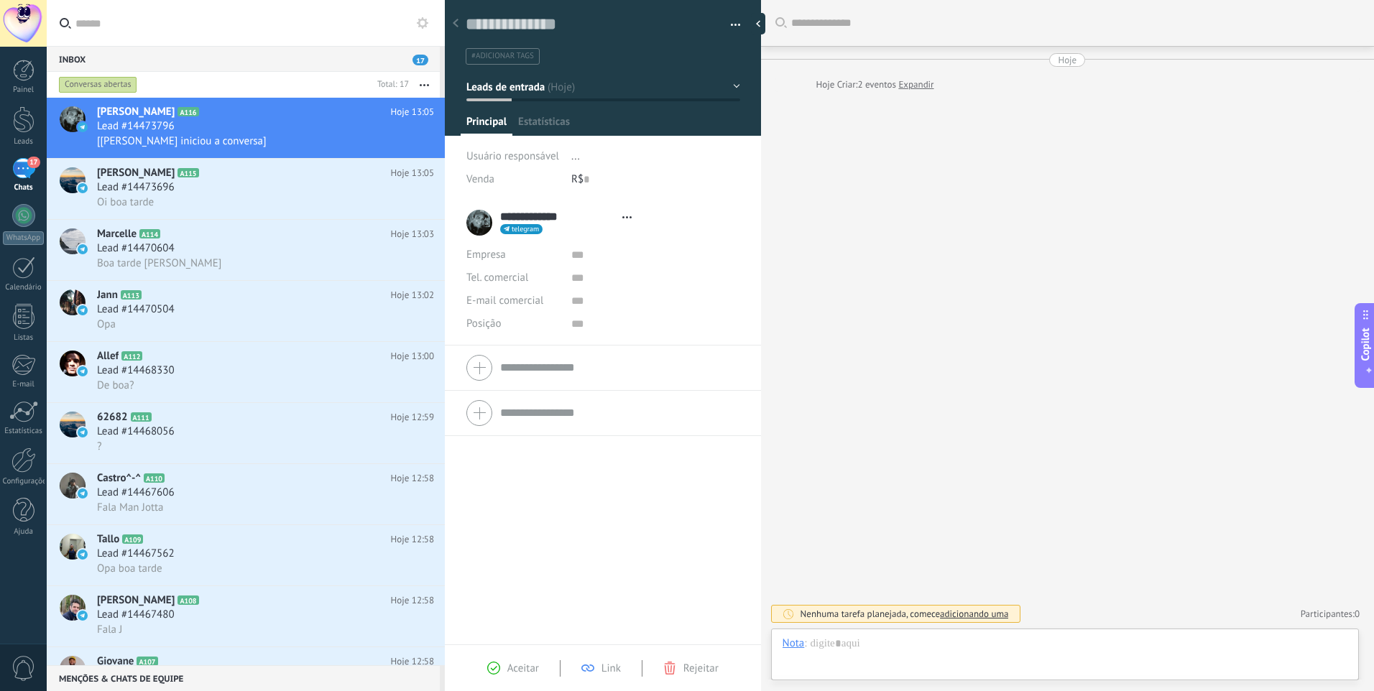
scroll to position [22, 0]
click at [915, 91] on link "Expandir" at bounding box center [915, 85] width 35 height 14
click at [198, 187] on div "Lead #14473696" at bounding box center [265, 187] width 337 height 14
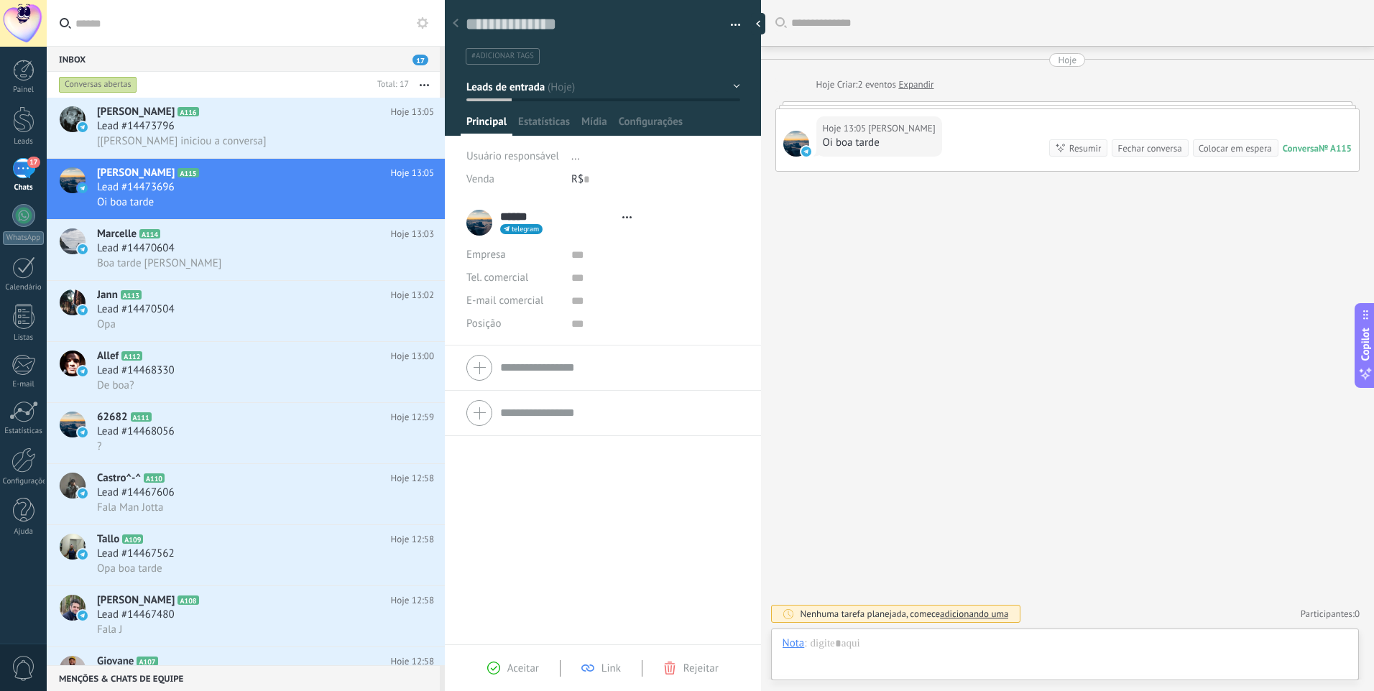
scroll to position [22, 0]
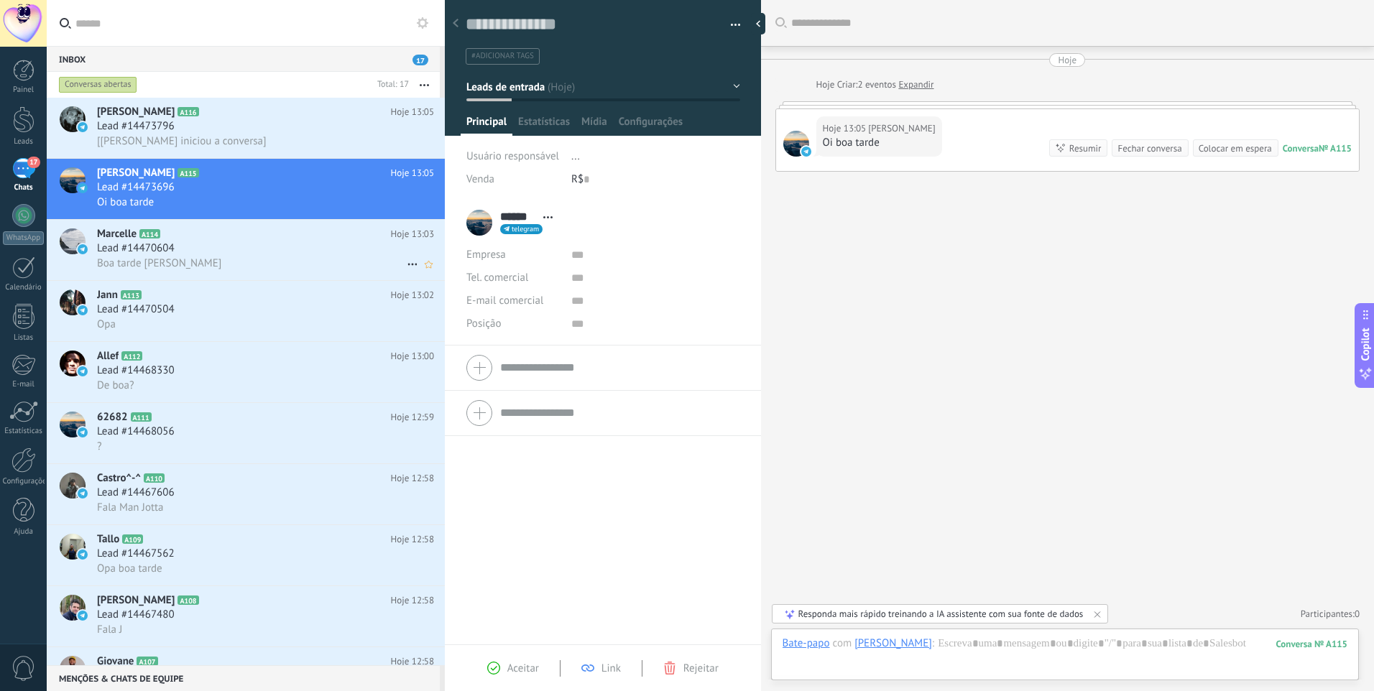
click at [212, 257] on div "Boa tarde [PERSON_NAME]" at bounding box center [265, 263] width 337 height 15
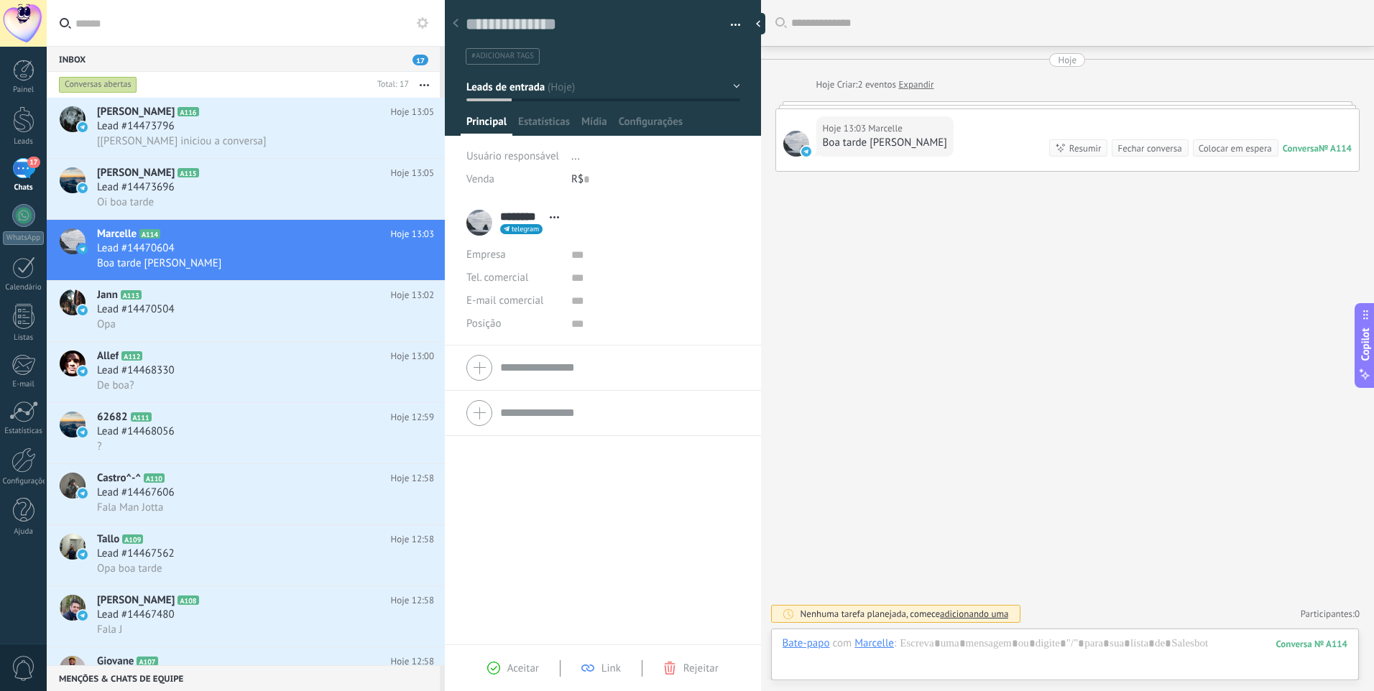
scroll to position [22, 0]
click at [188, 308] on div "Lead #14470504" at bounding box center [265, 309] width 337 height 14
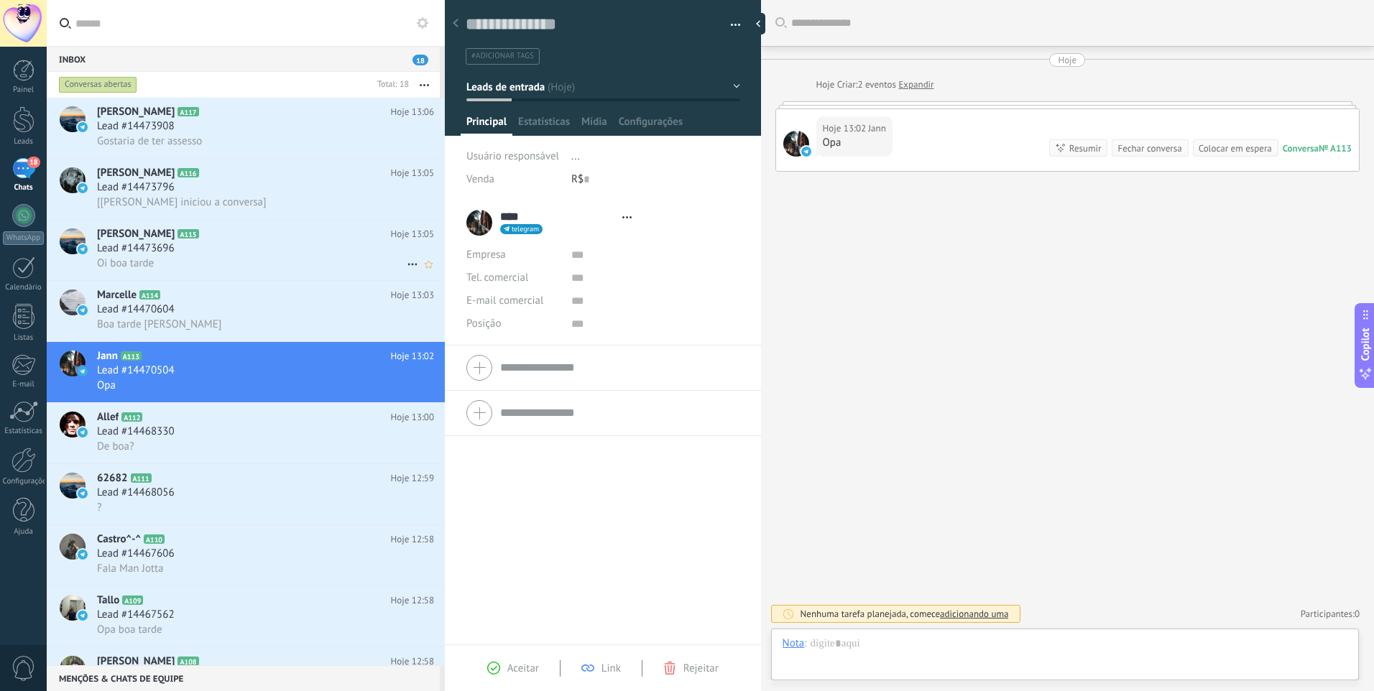
scroll to position [22, 0]
click at [228, 277] on div "Robson A115 Hoje 13:05 Lead #14473696 Oi boa tarde" at bounding box center [271, 250] width 348 height 60
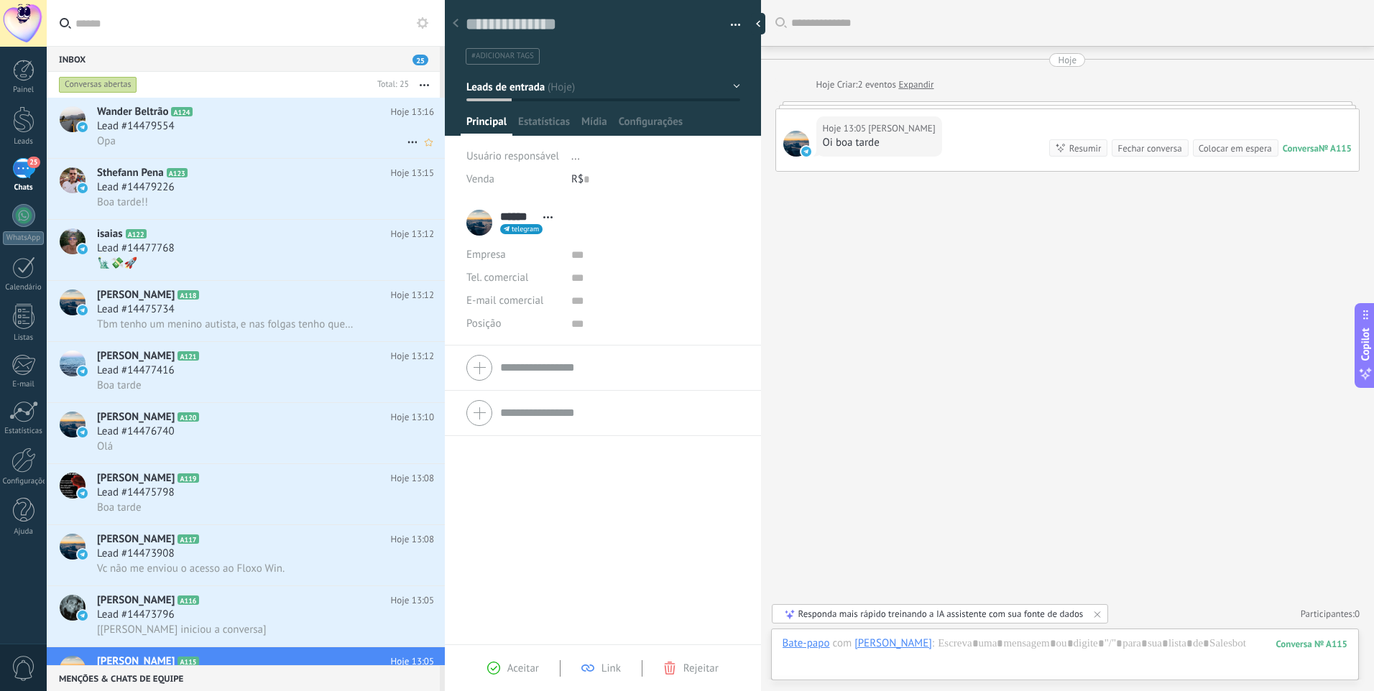
click at [159, 124] on span "Lead #14479554" at bounding box center [136, 126] width 78 height 14
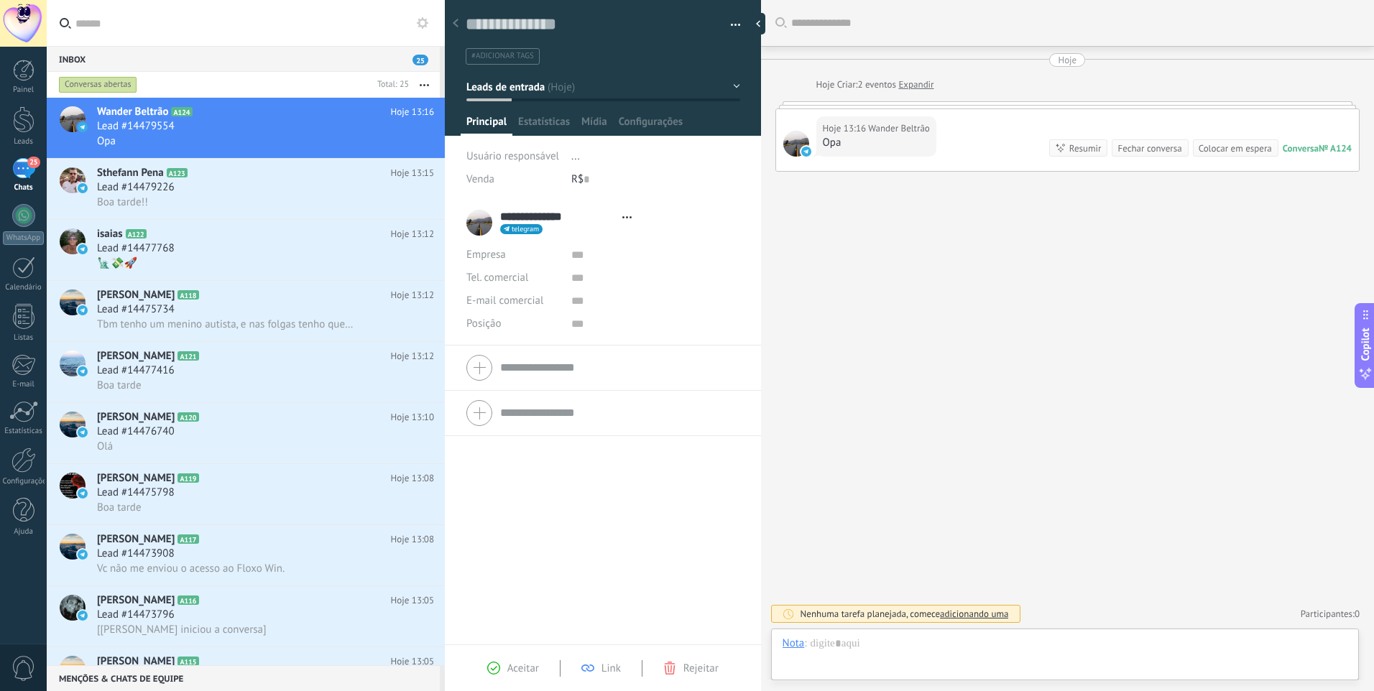
type textarea "**********"
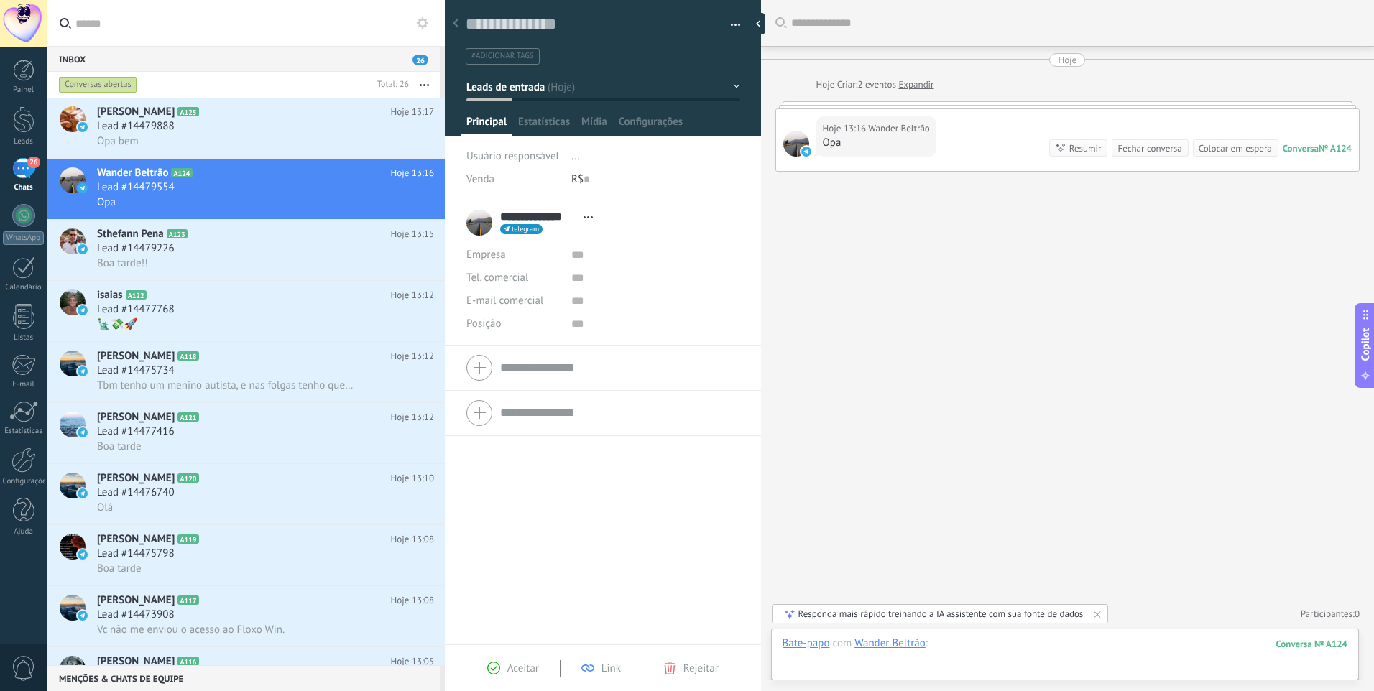
click at [1003, 640] on div at bounding box center [1064, 658] width 565 height 43
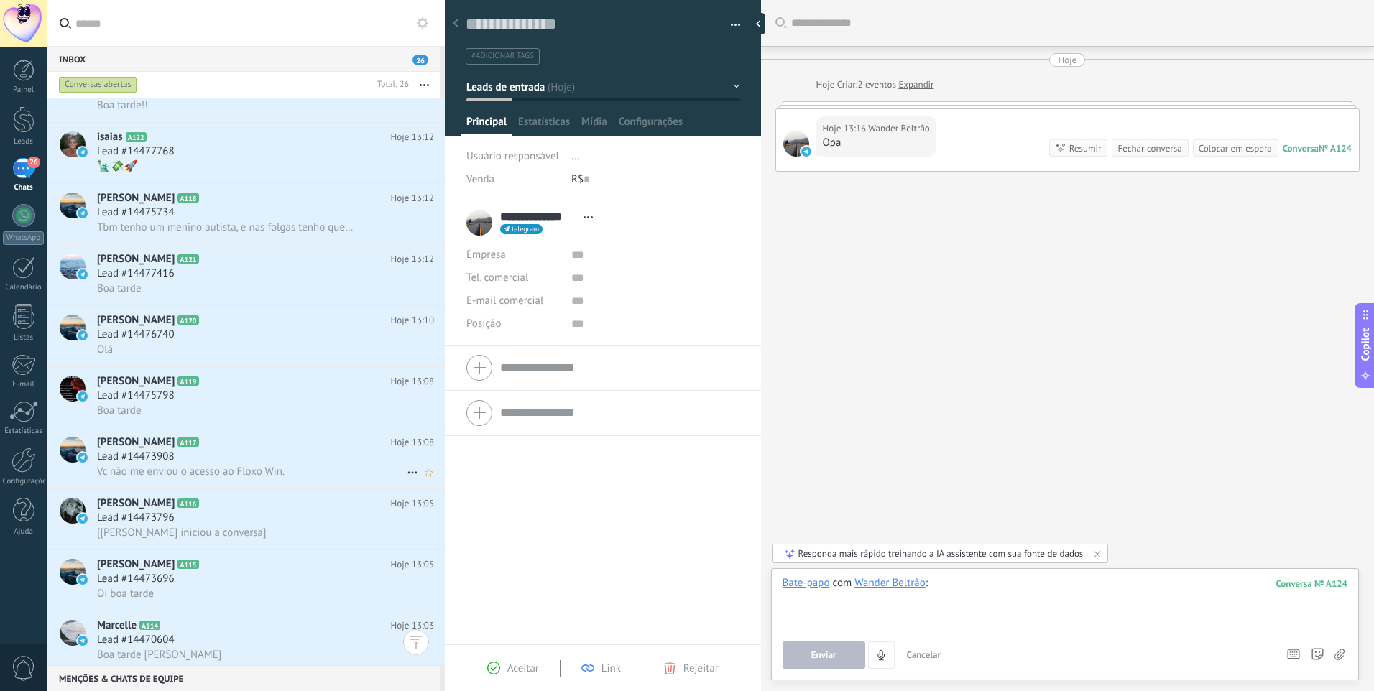
scroll to position [0, 0]
